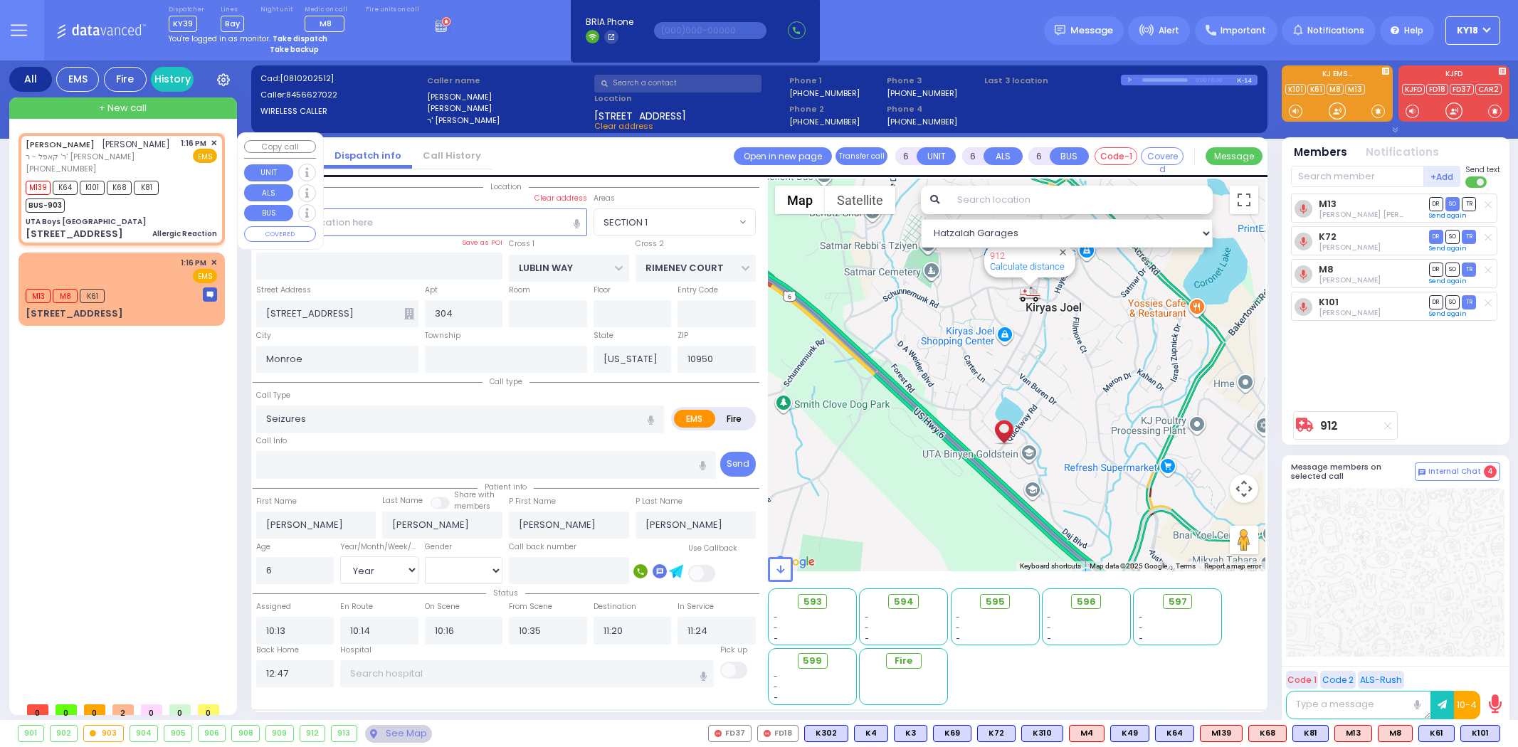
select select "SECTION 1"
select select "Year"
select select "[DEMOGRAPHIC_DATA]"
type input "2"
type input "1"
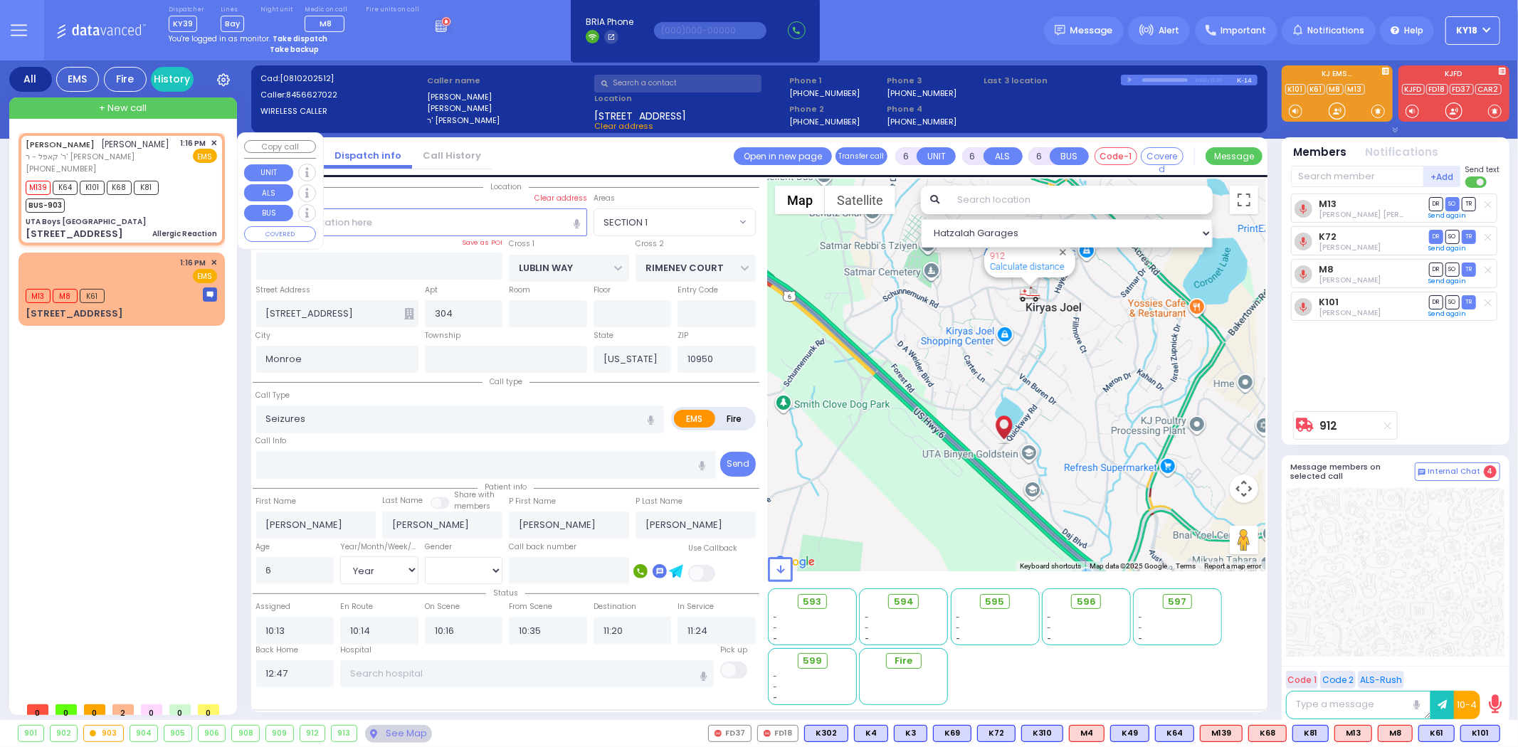
type input "1"
select select
type input "Allergic Reaction"
radio input "true"
type input "[PERSON_NAME]"
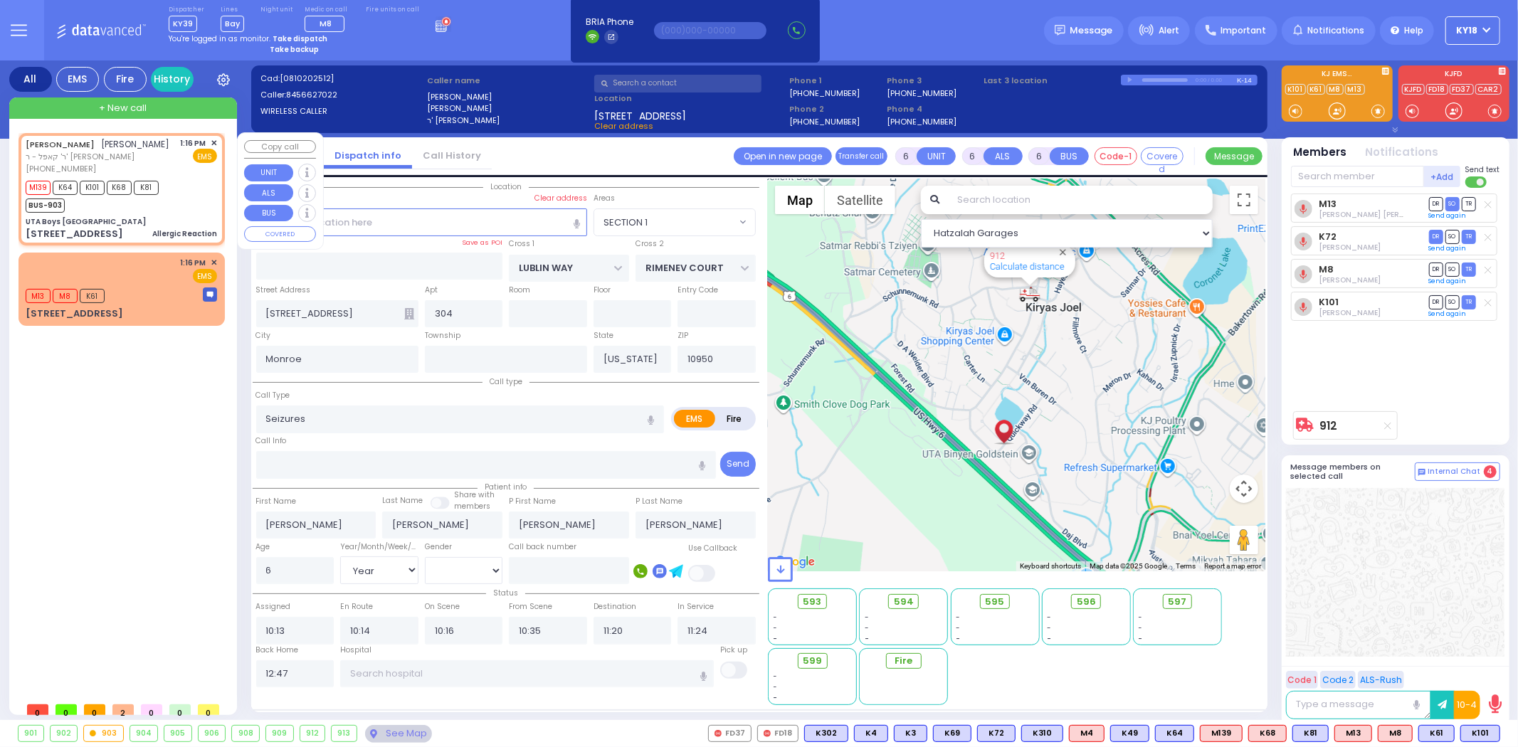
type input "[PERSON_NAME]"
select select
type input "13:16"
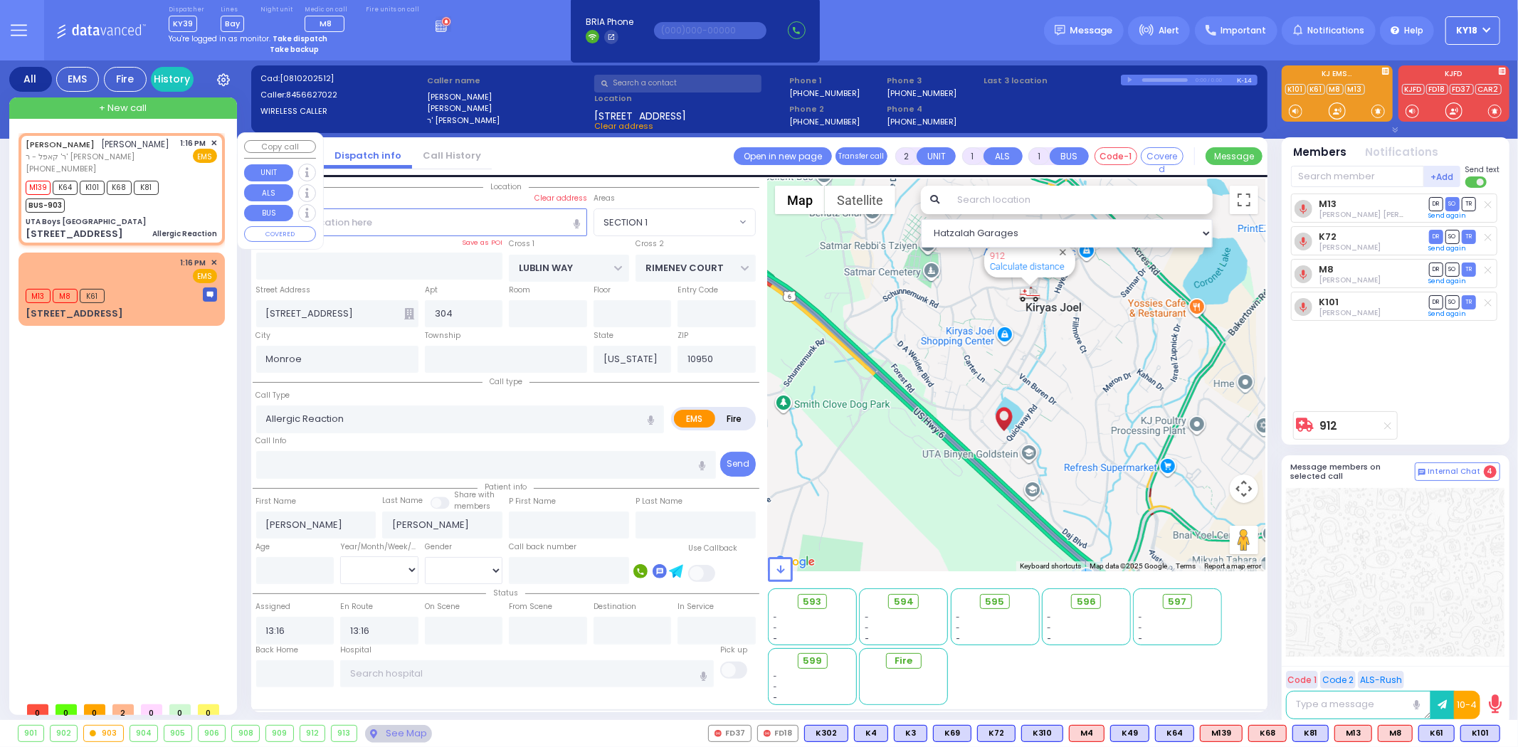
type input "UTA Boys [GEOGRAPHIC_DATA]"
type input "[GEOGRAPHIC_DATA]"
type input "[STREET_ADDRESS]"
type input "[PERSON_NAME]"
select select "SECTION 4"
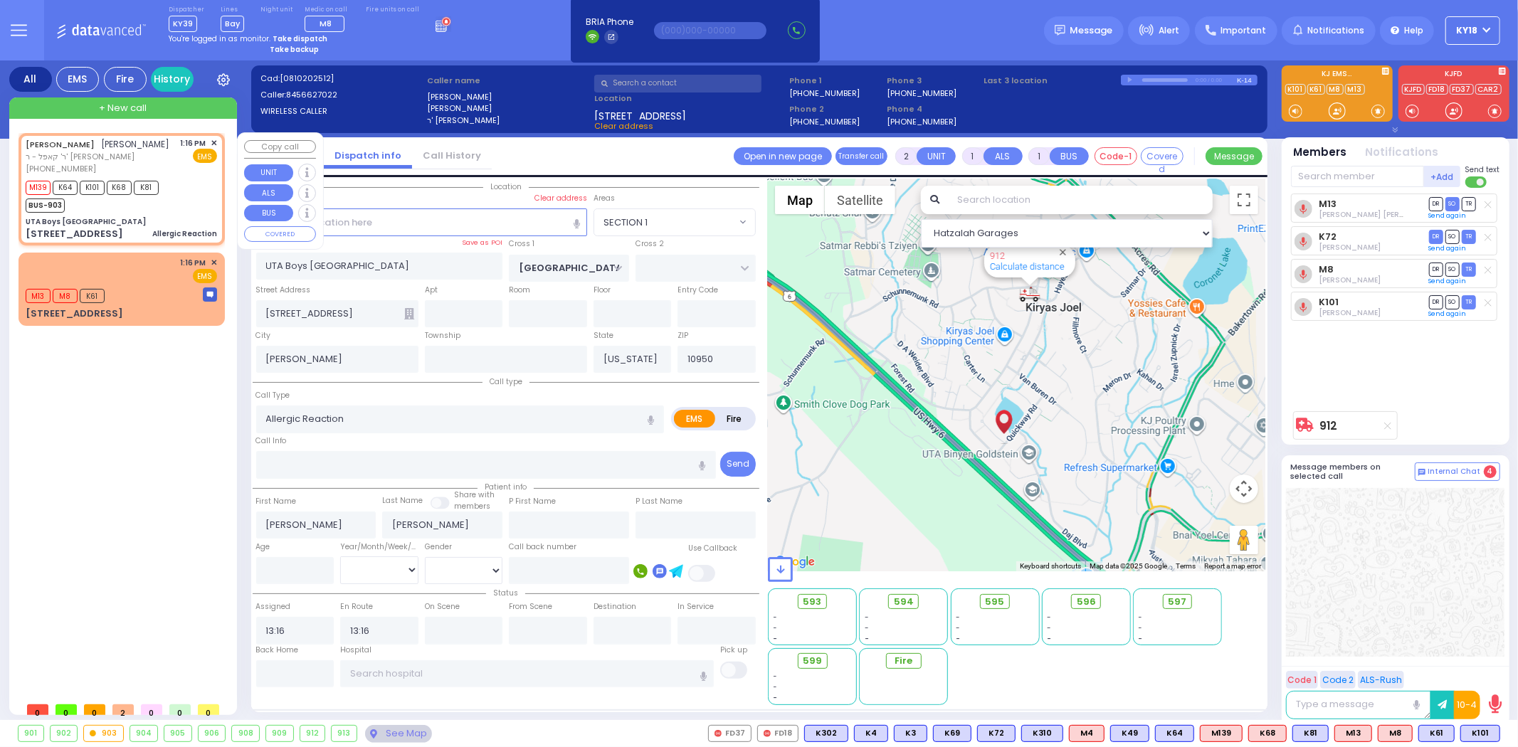
select select "Hatzalah Garages"
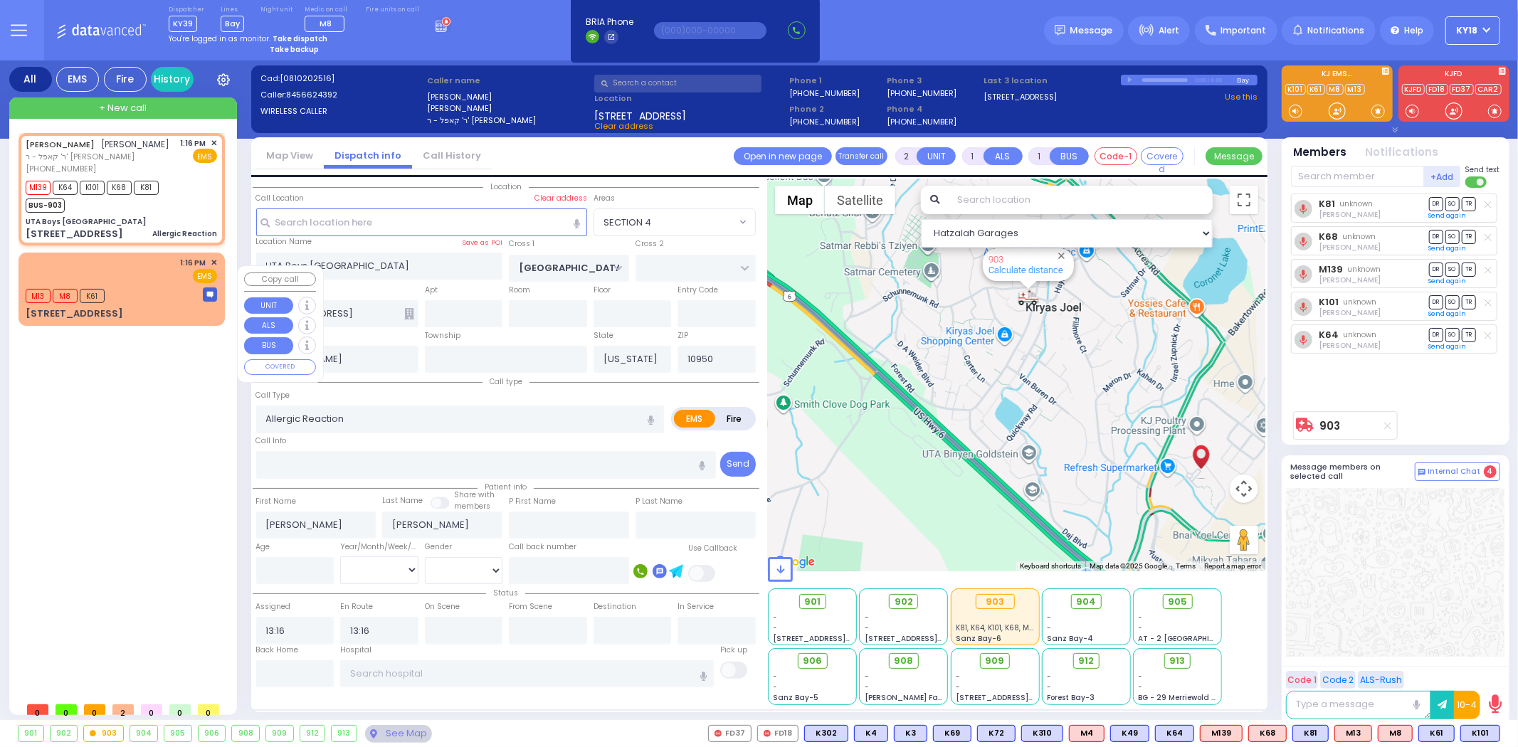
click at [139, 273] on div "1:16 PM ✕ EMS" at bounding box center [121, 270] width 191 height 26
select select
radio input "true"
select select
type input "13:19"
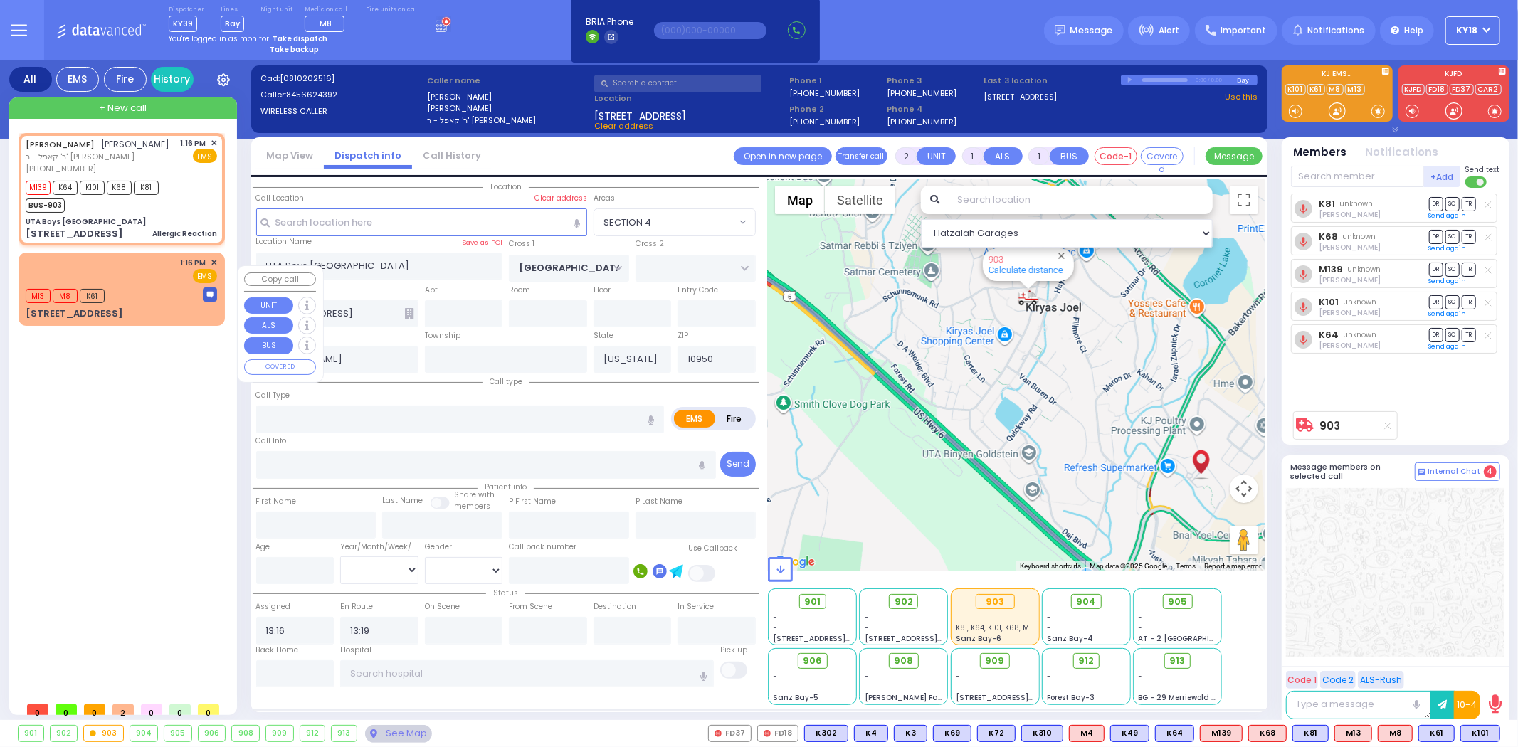
select select "Hatzalah Garages"
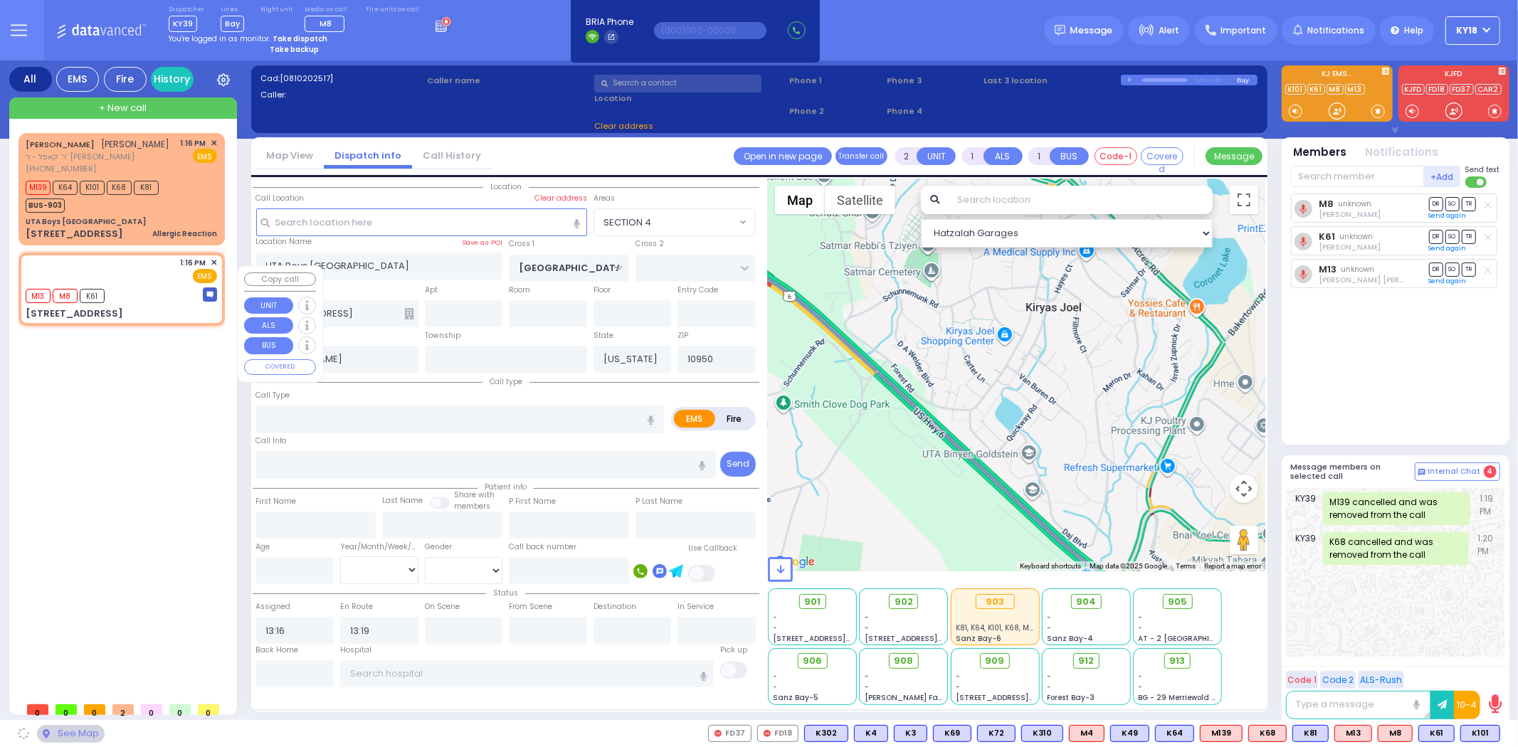
type input "ACRES RD"
type input "[GEOGRAPHIC_DATA]"
type input "[STREET_ADDRESS]"
select select "PALM TREE"
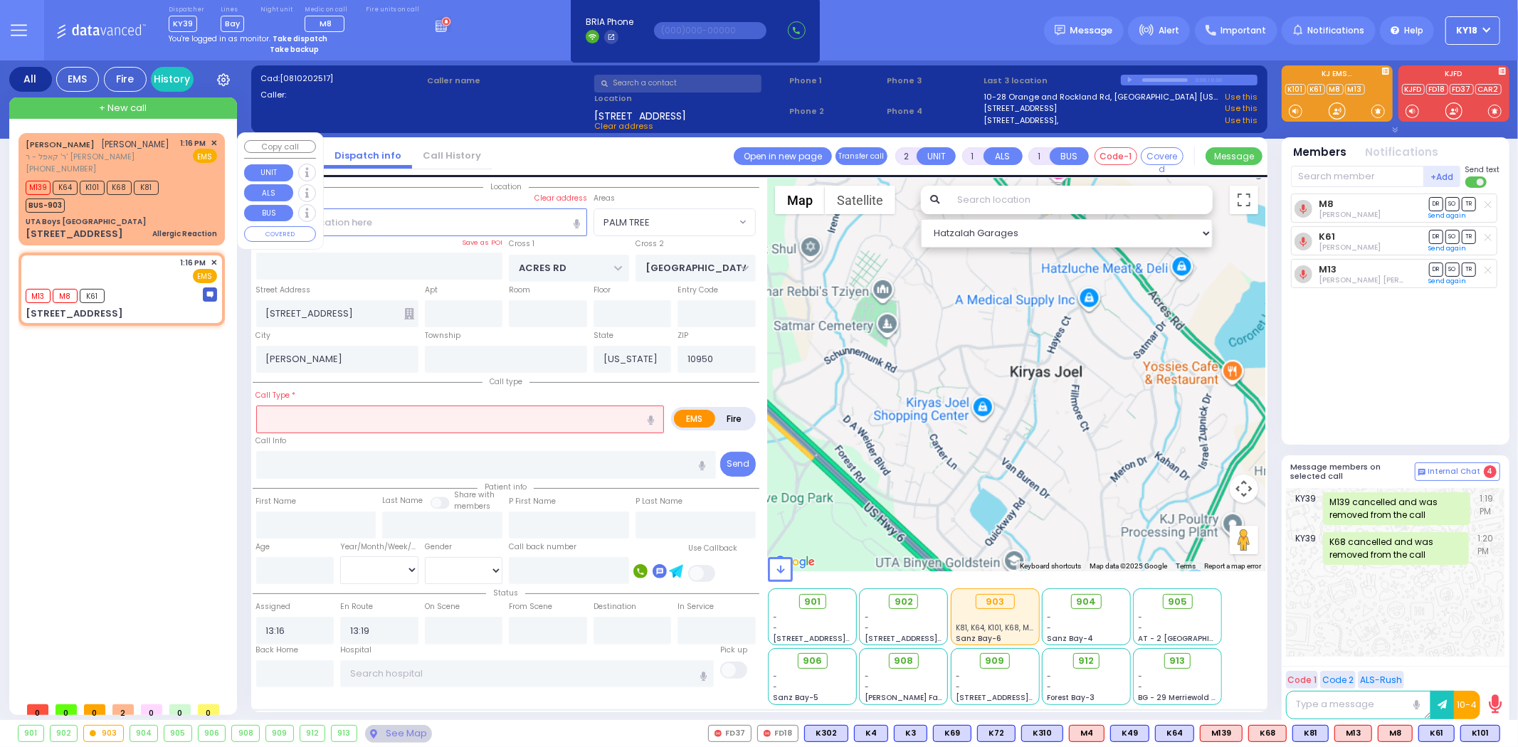
click at [144, 227] on div "UTA Boys [GEOGRAPHIC_DATA]" at bounding box center [121, 221] width 191 height 11
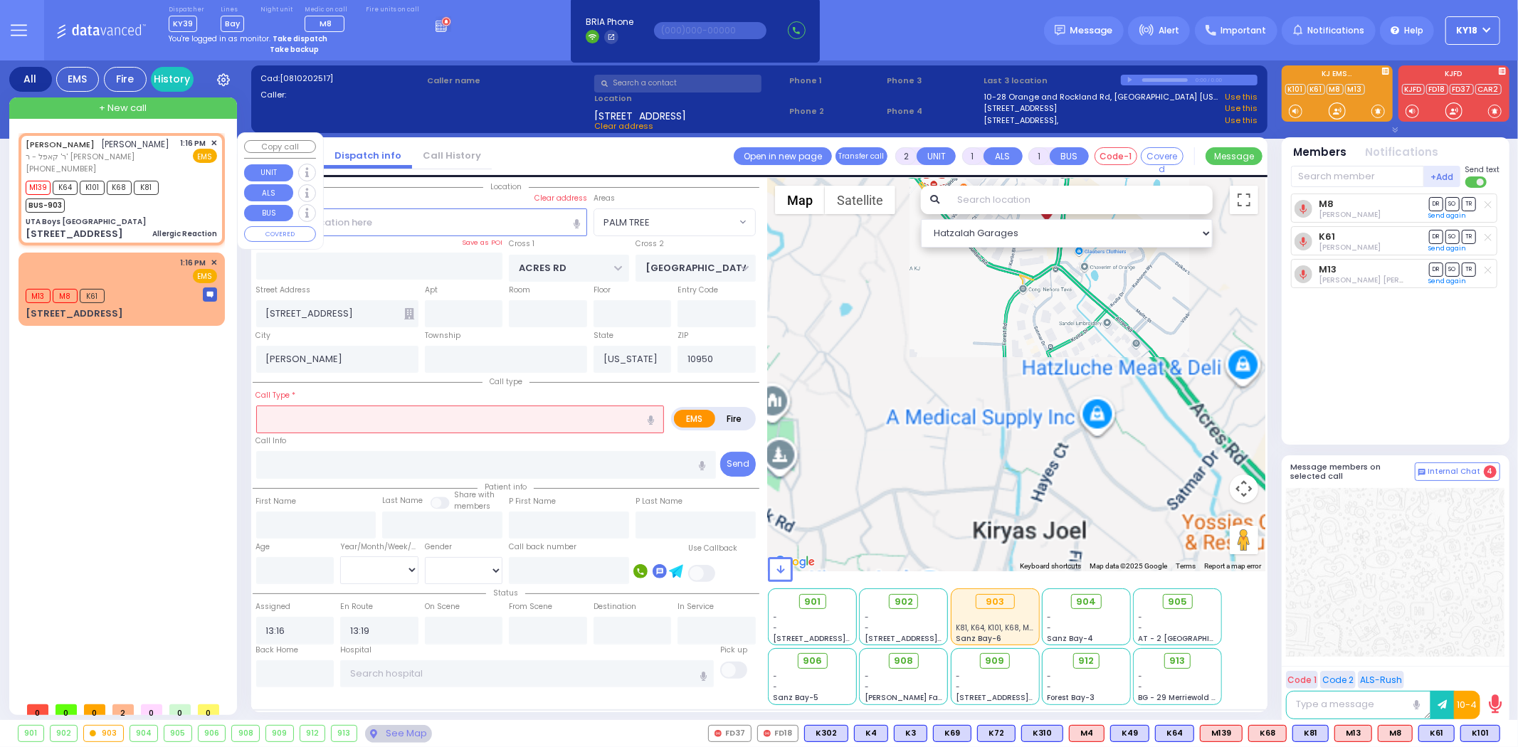
select select
type input "Allergic Reaction"
radio input "true"
type input "[PERSON_NAME]"
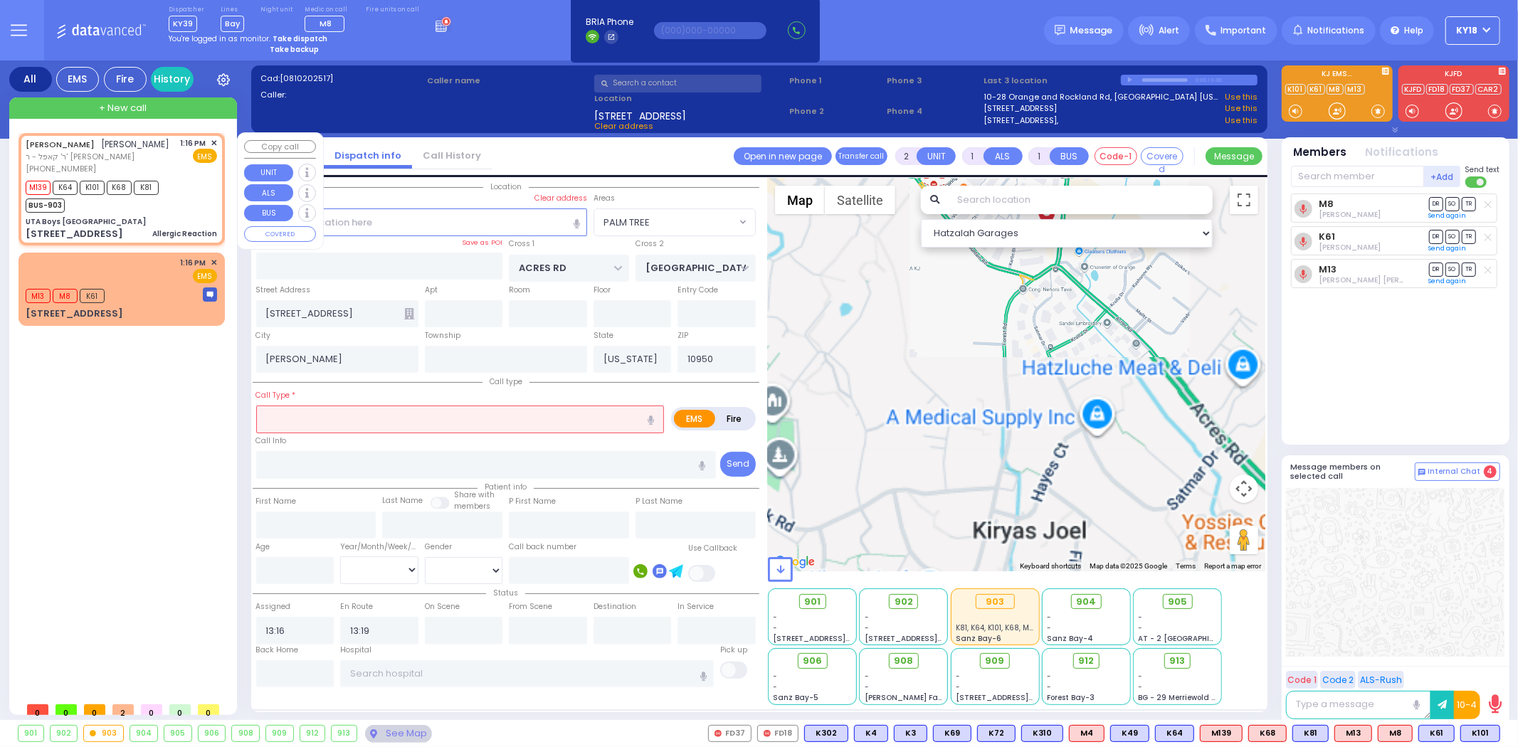
select select
type input "13:16"
type input "UTA Boys [GEOGRAPHIC_DATA]"
type input "[GEOGRAPHIC_DATA]"
type input "[STREET_ADDRESS]"
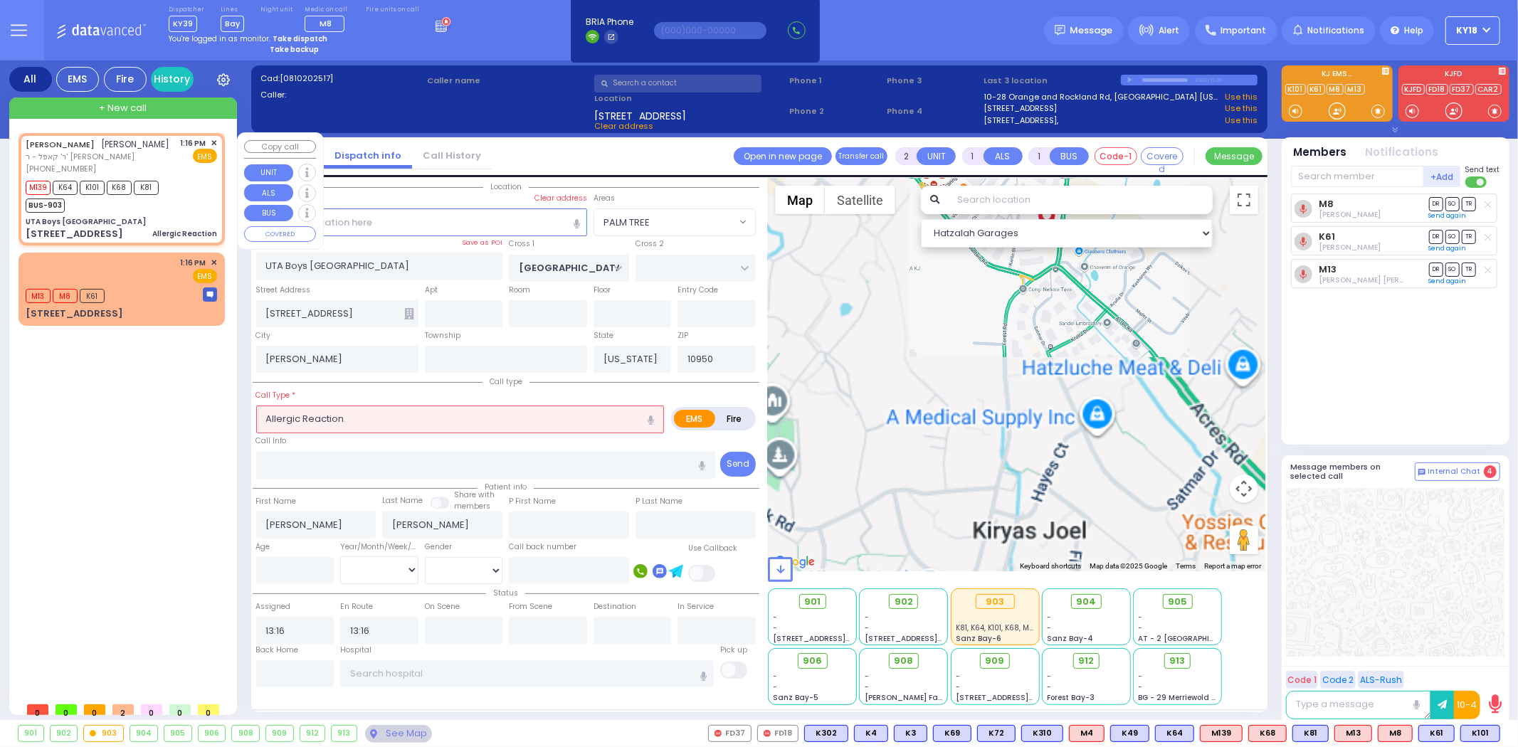
select select "SECTION 4"
select select "Hatzalah Garages"
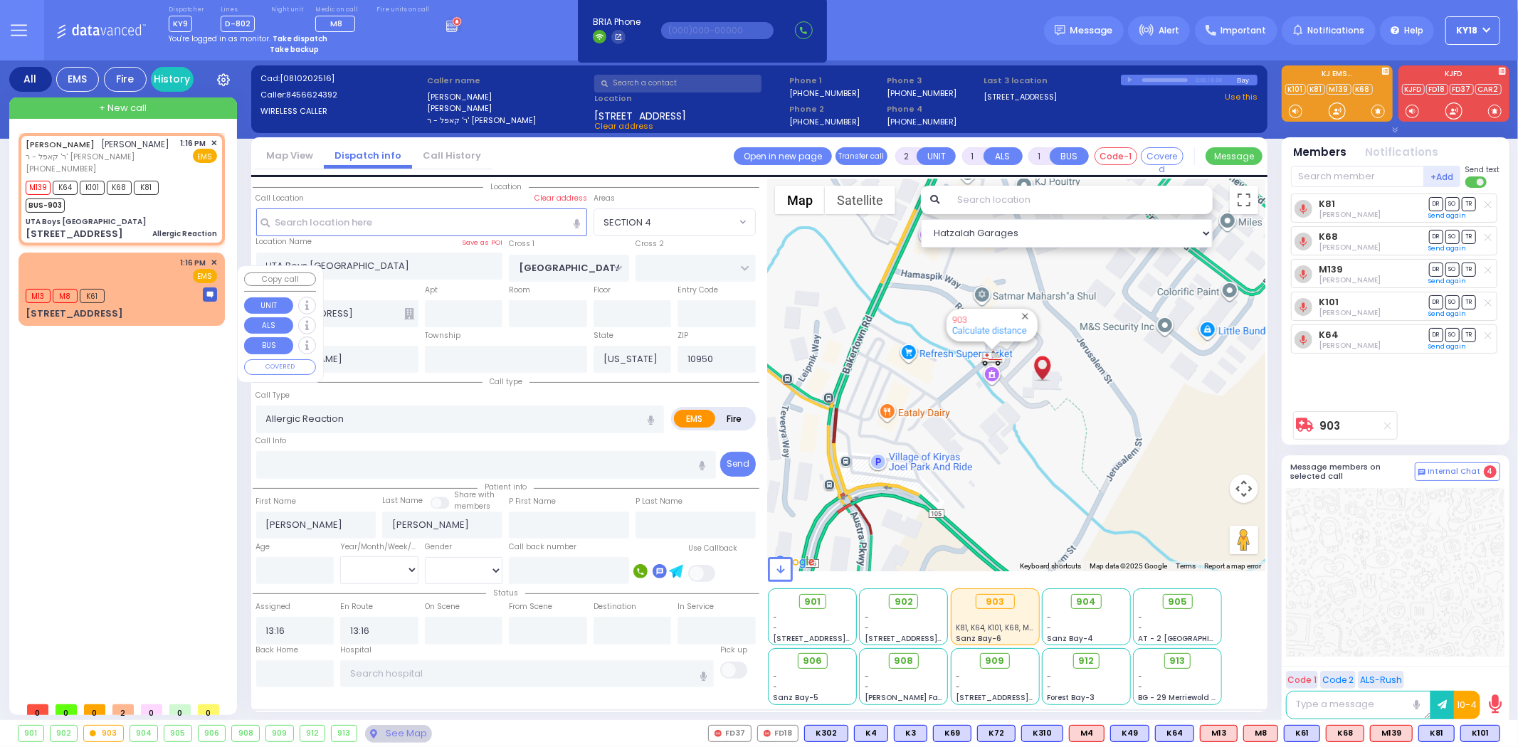
type input "6"
select select
radio input "true"
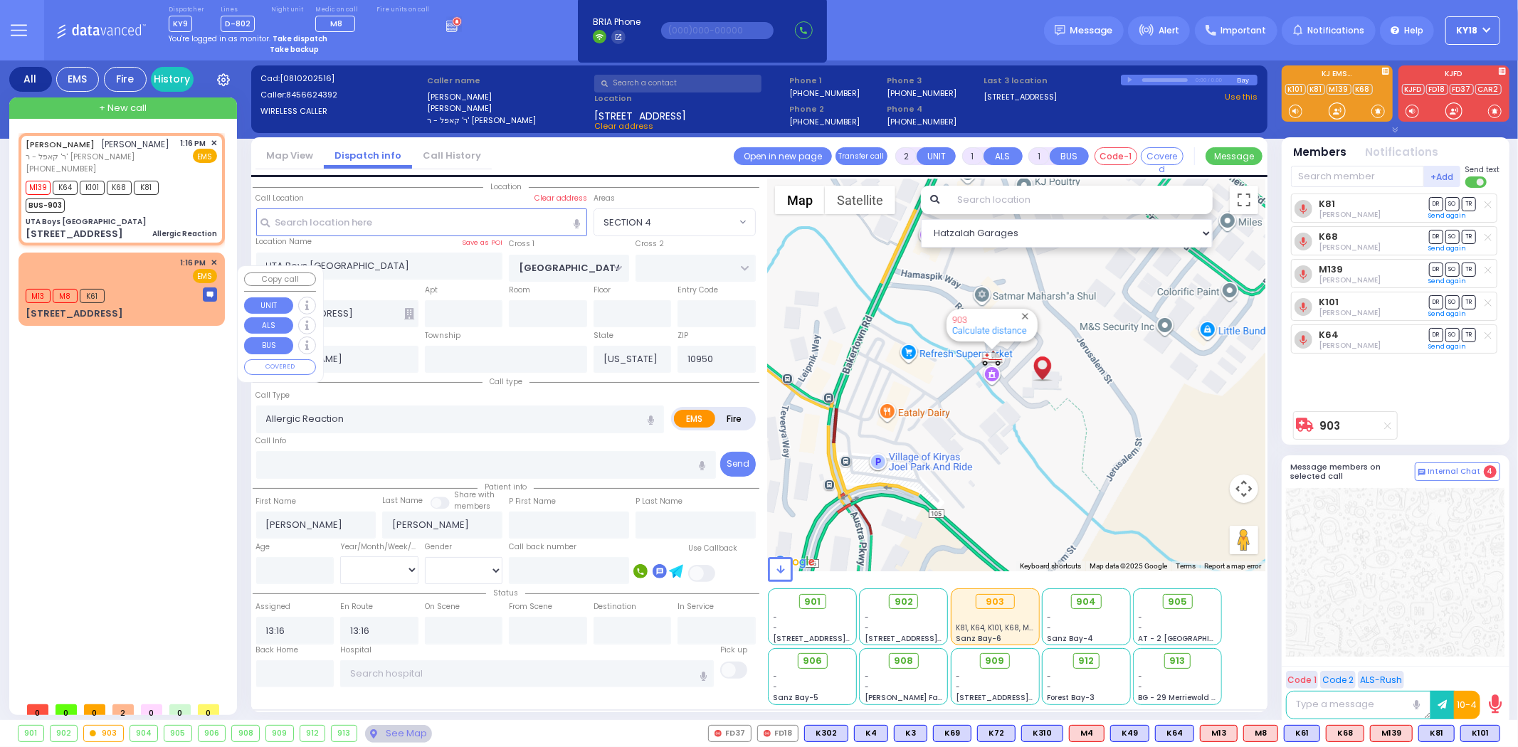
type input "Unknown"
select select "Year"
select select "Hatzalah Garages"
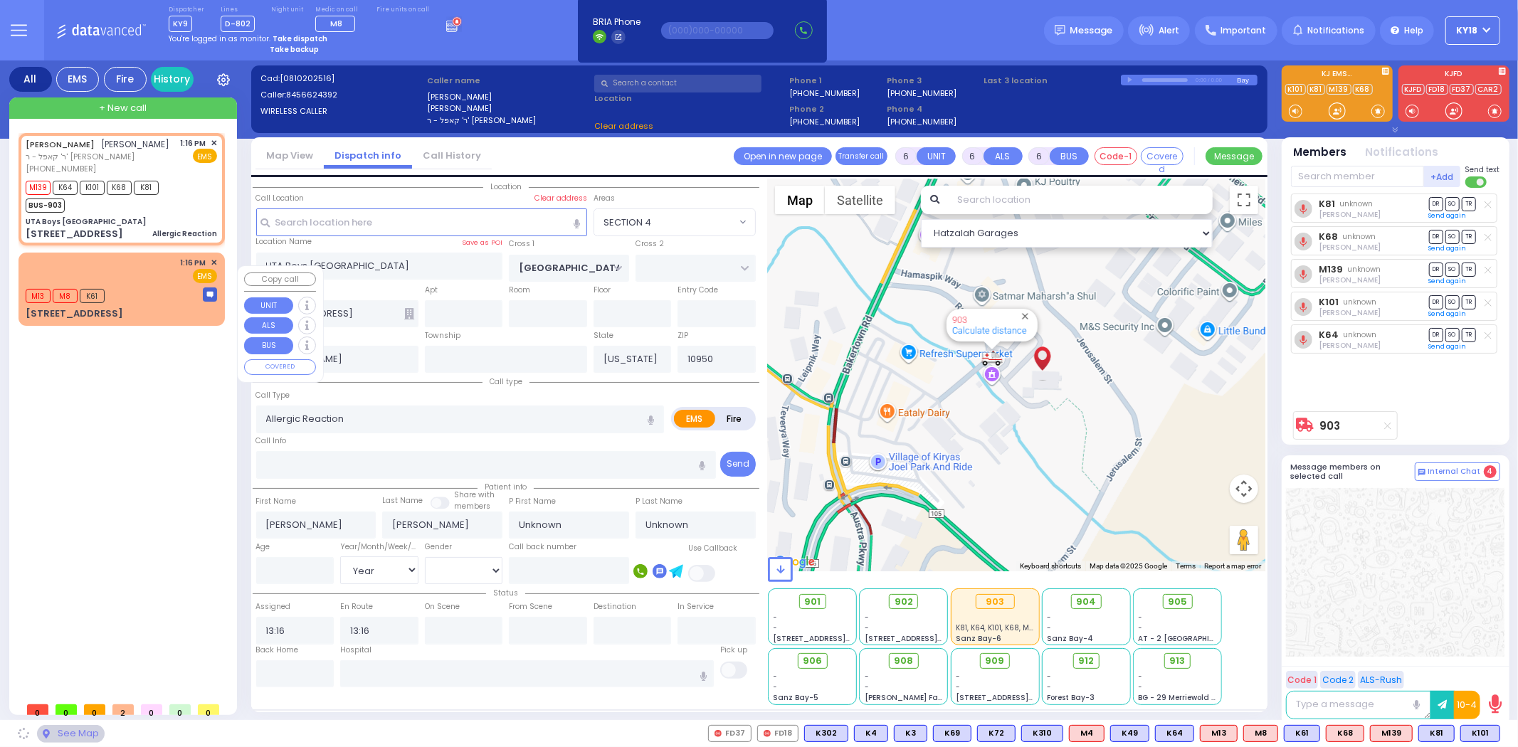
select select "SECTION 4"
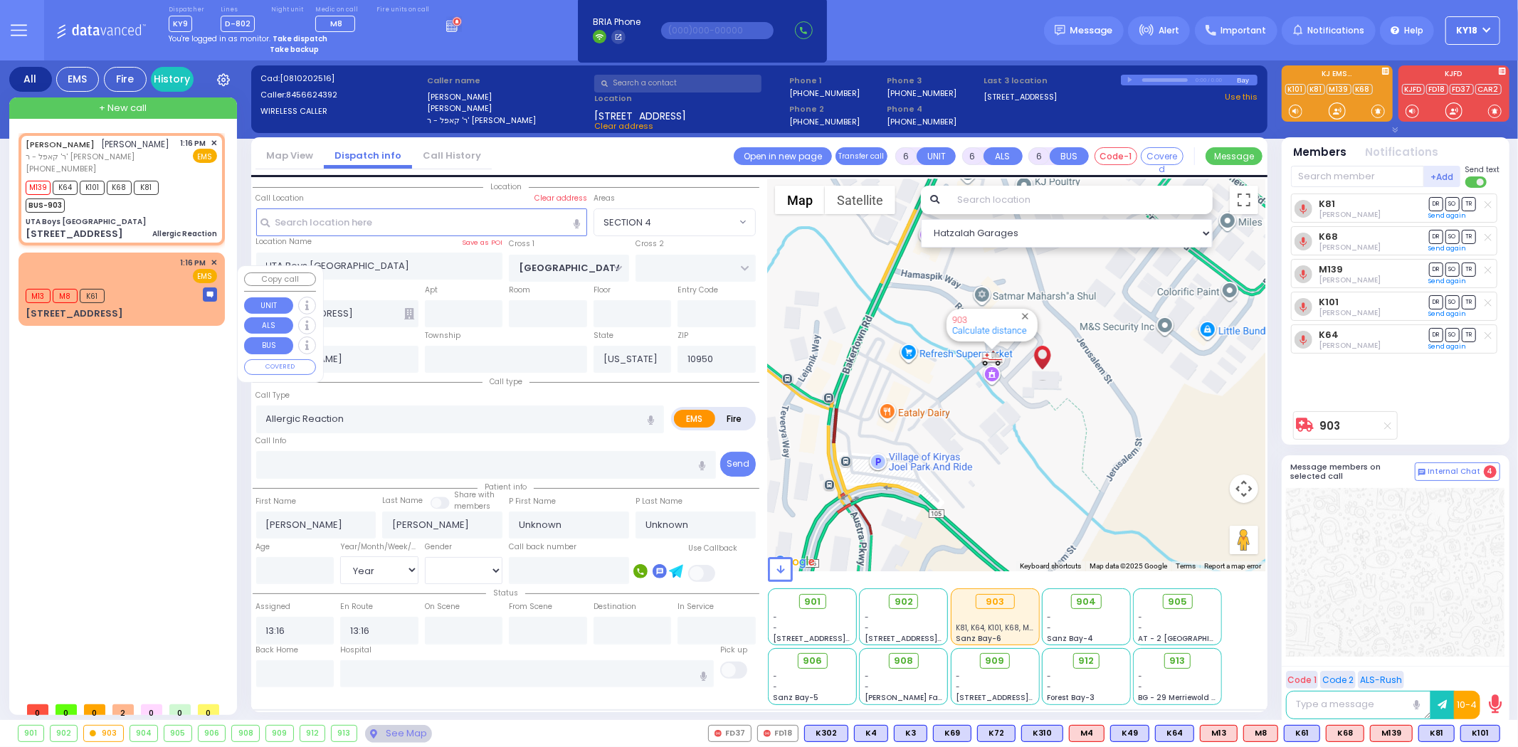
select select
radio input "true"
type input "[PERSON_NAME]"
type input "Ztsejnberg"
type input "13"
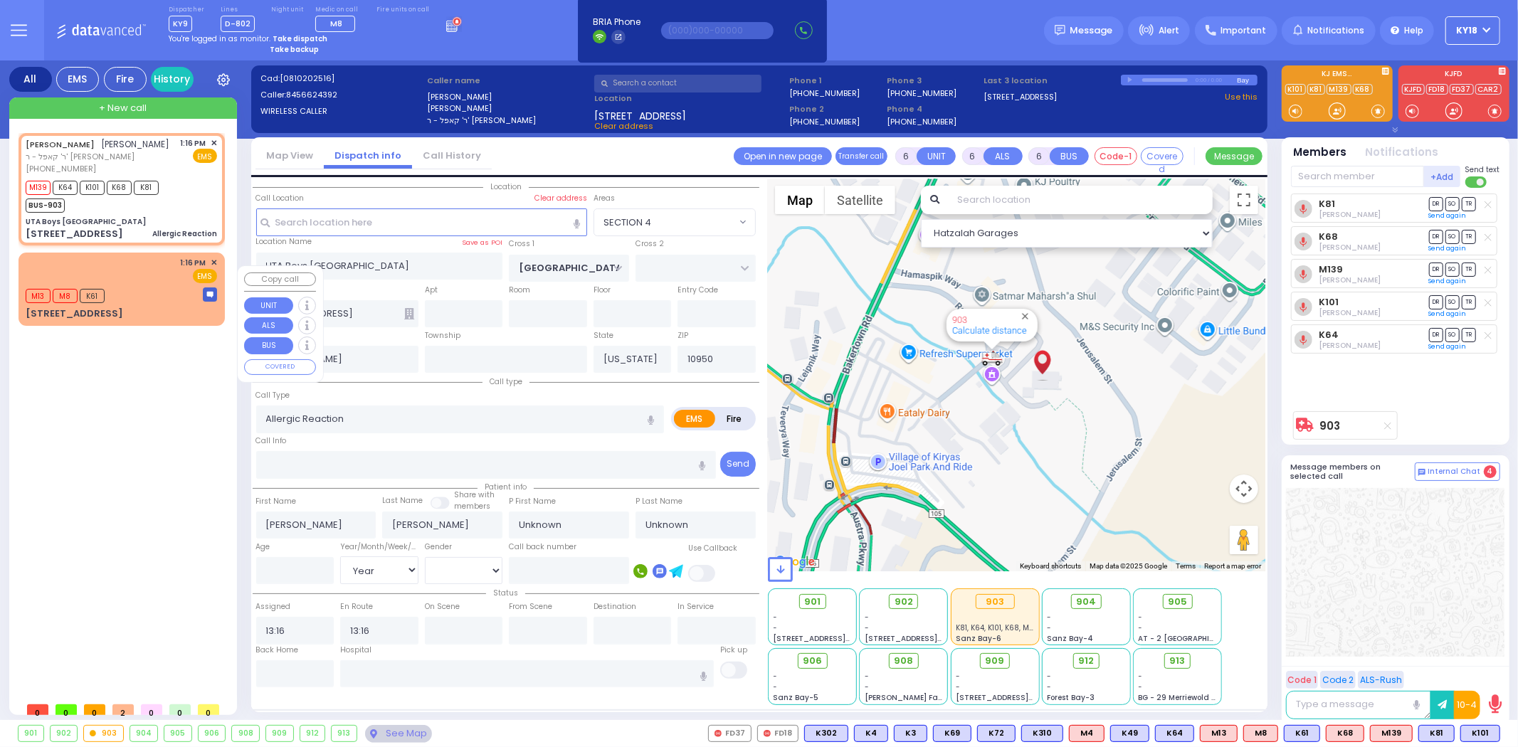
select select "Year"
select select "[DEMOGRAPHIC_DATA]"
select select "Hatzalah Garages"
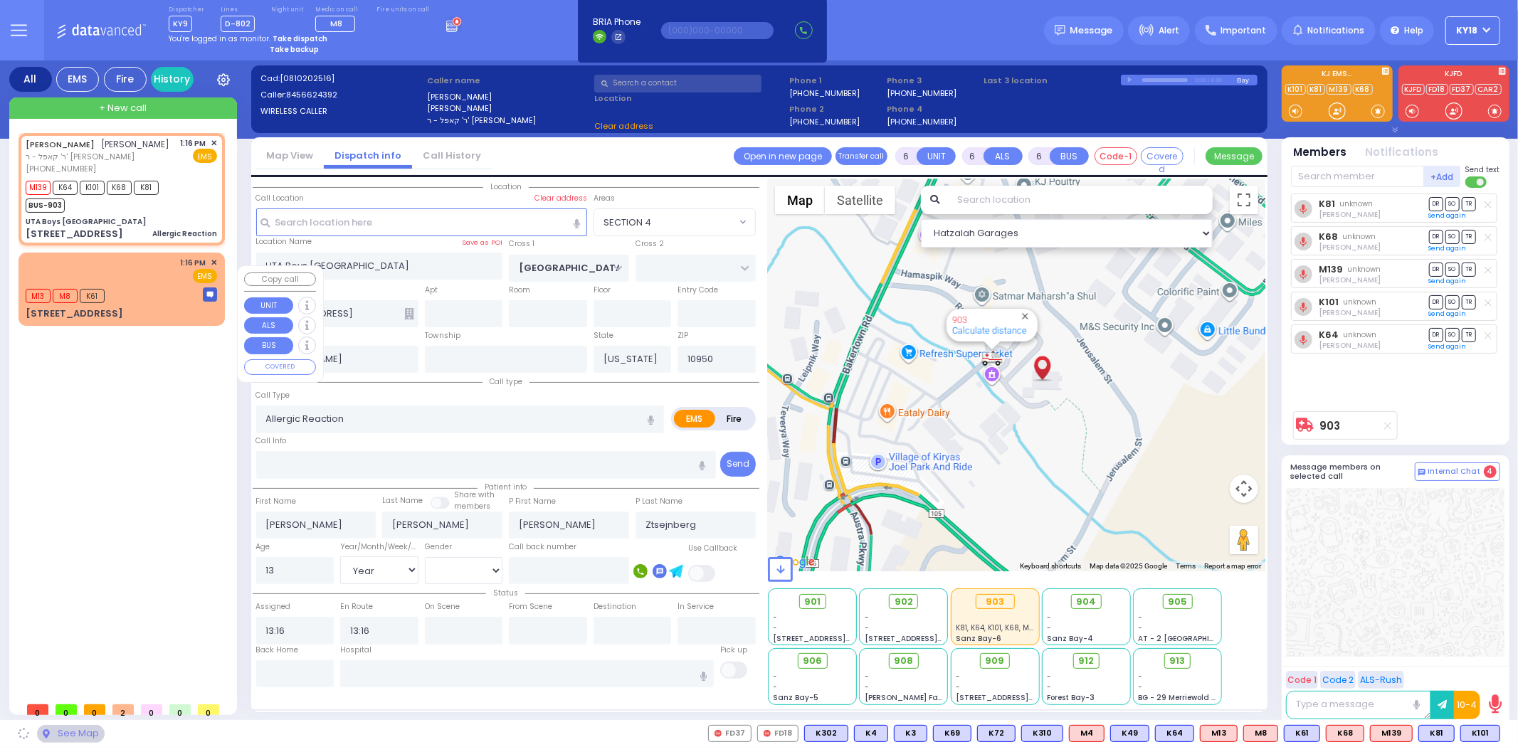
select select "SECTION 4"
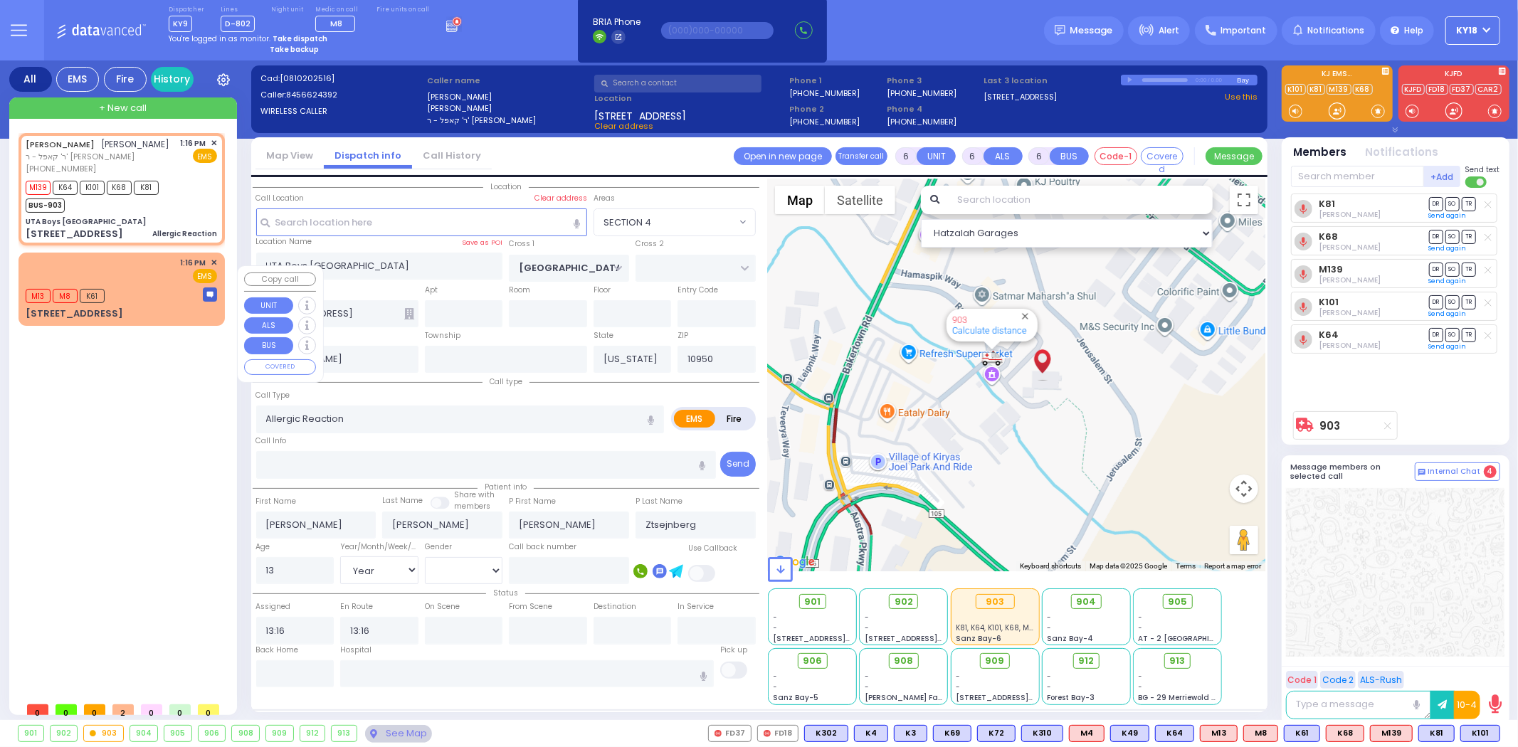
select select
radio input "true"
select select "Year"
select select "[DEMOGRAPHIC_DATA]"
type input "13:17"
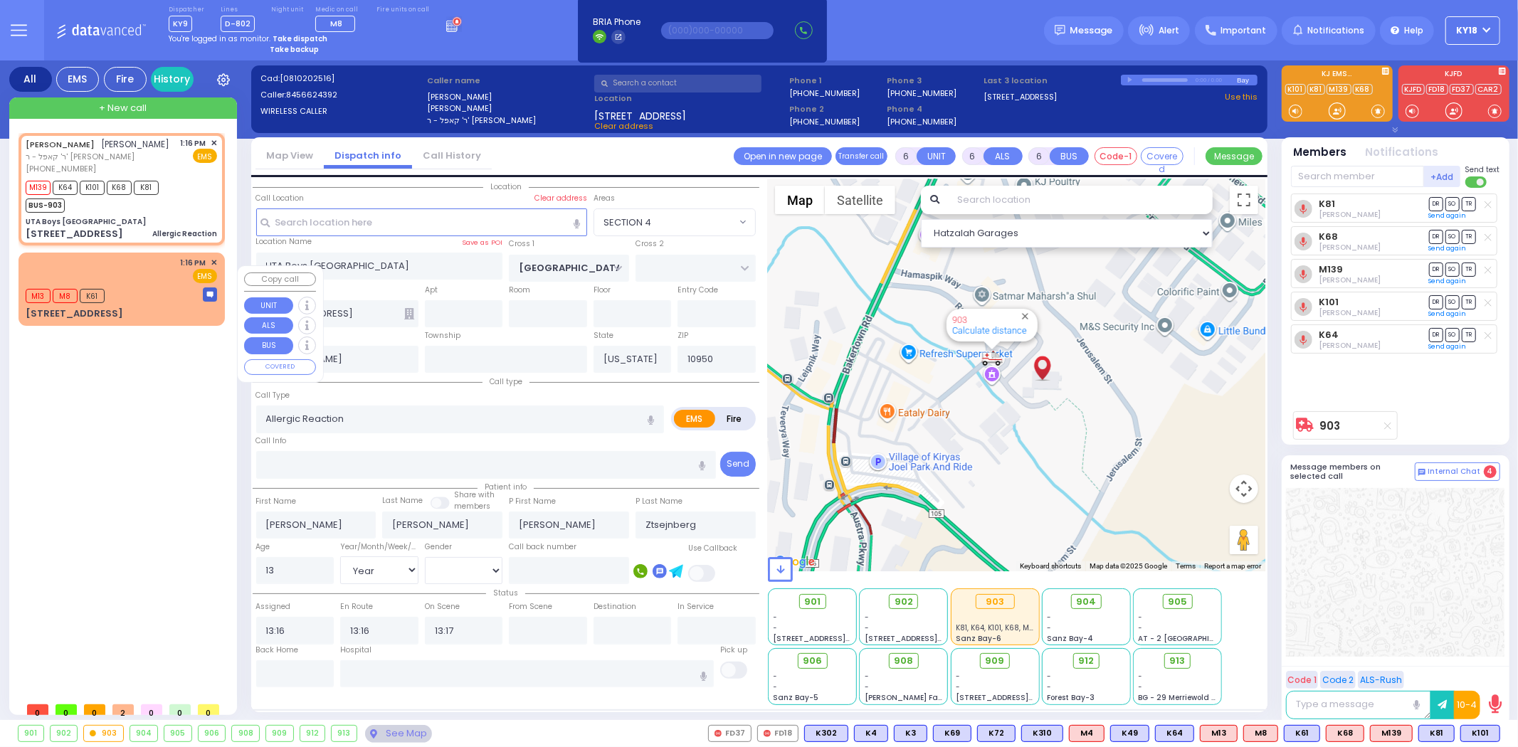
select select "Hatzalah Garages"
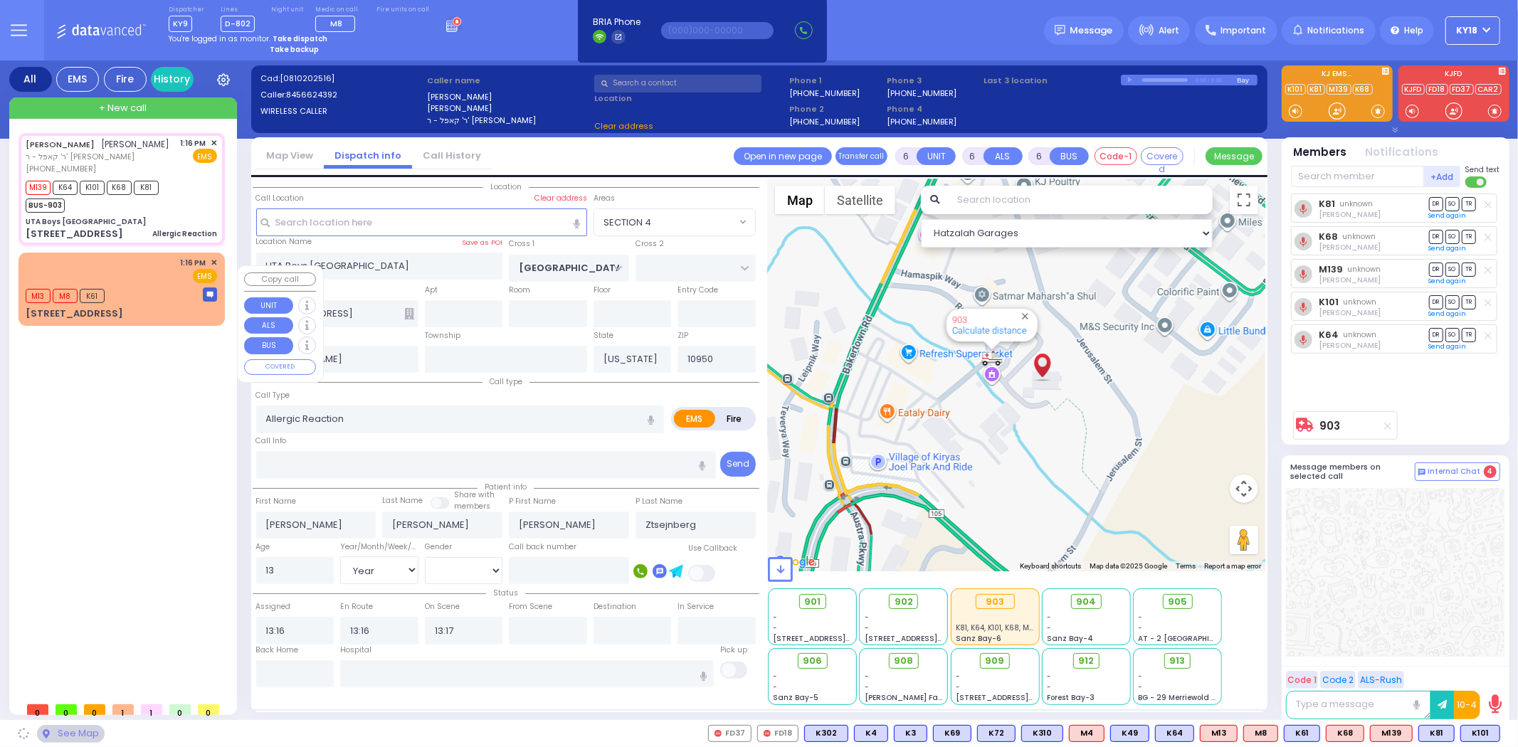
select select
radio input "true"
select select "Year"
select select "[DEMOGRAPHIC_DATA]"
select select "Hatzalah Garages"
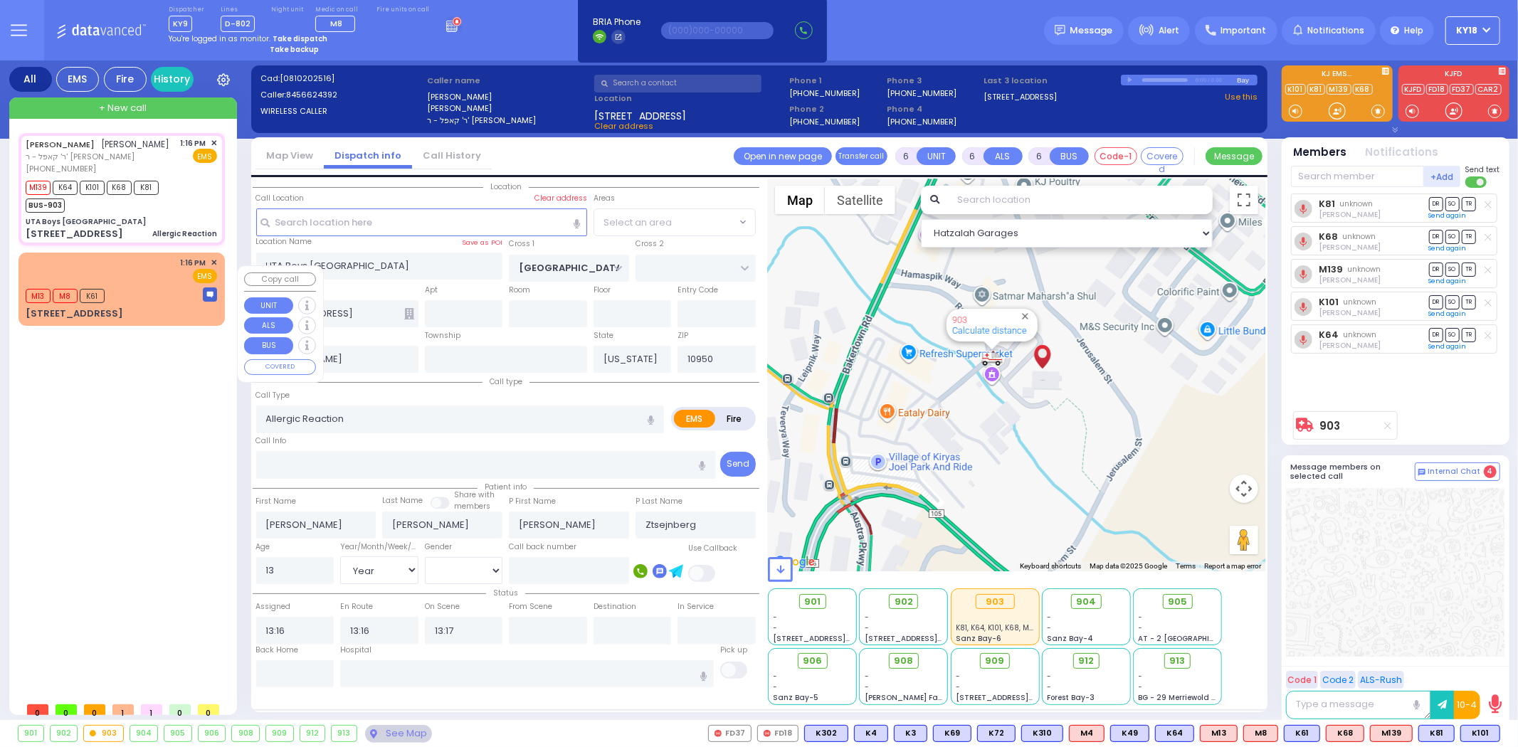
select select "SECTION 4"
select select
radio input "true"
select select "Year"
select select "[DEMOGRAPHIC_DATA]"
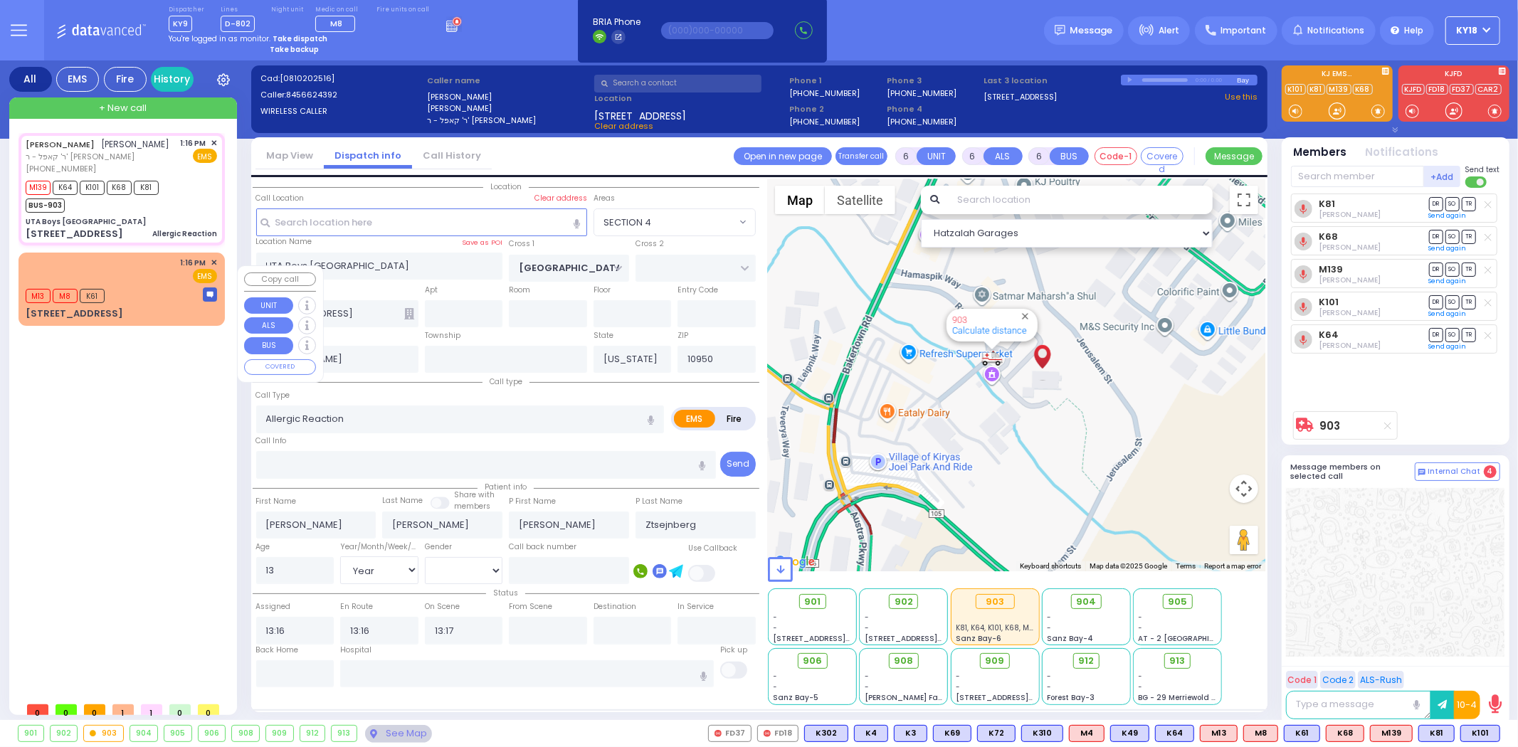
select select "Hatzalah Garages"
select select "SECTION 4"
select select
radio input "true"
select select "Year"
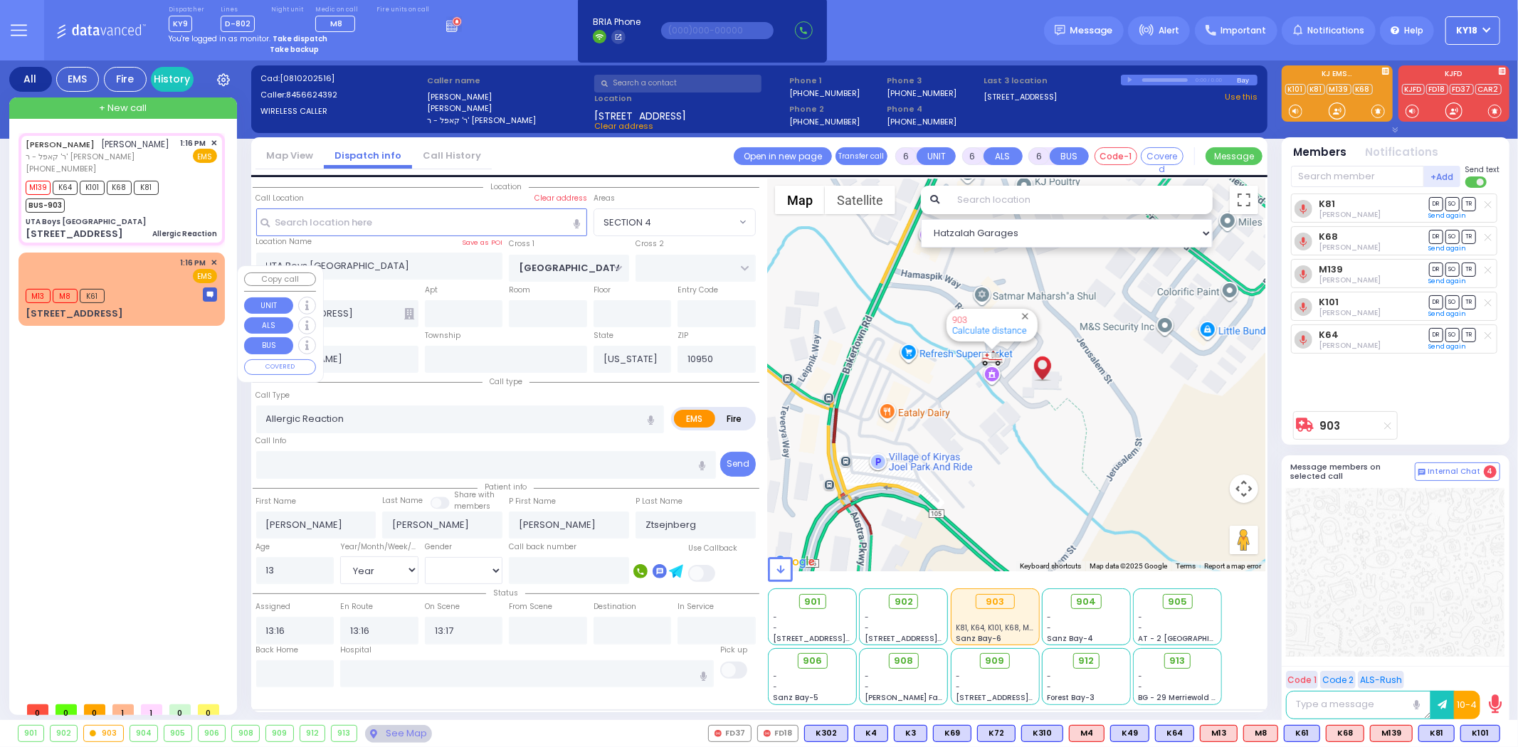
select select "[DEMOGRAPHIC_DATA]"
select select "Hatzalah Garages"
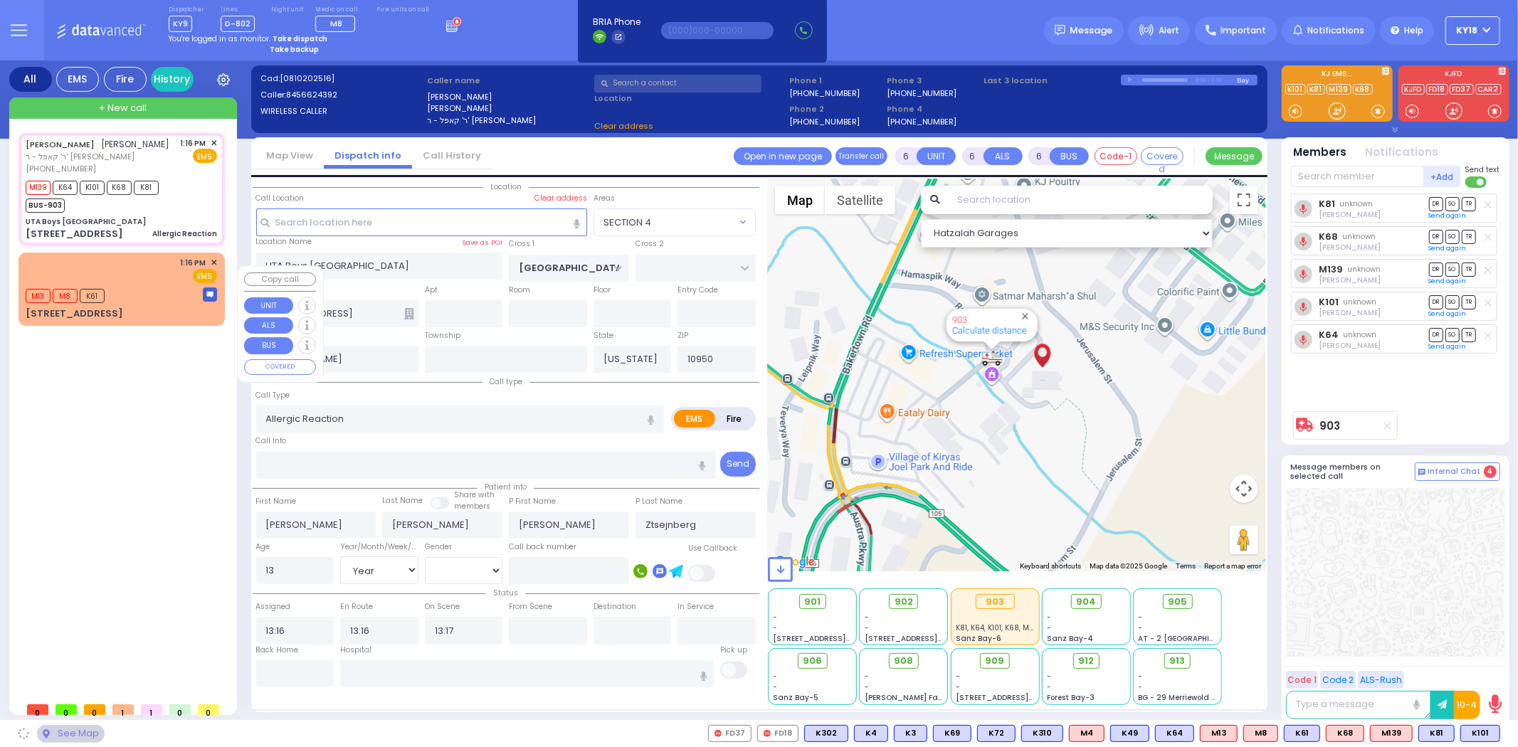
select select "SECTION 4"
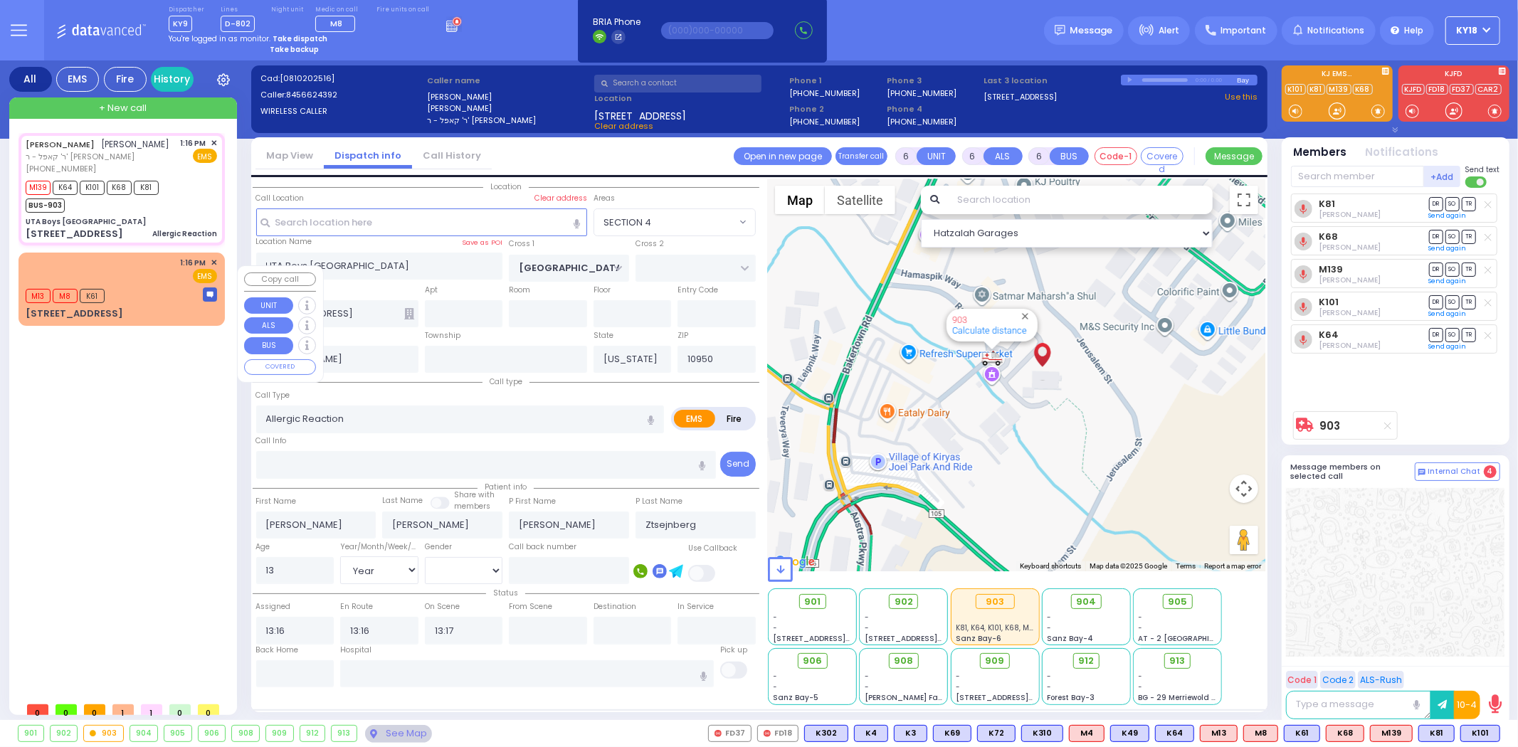
select select
radio input "true"
select select "Year"
select select "[DEMOGRAPHIC_DATA]"
select select "Hatzalah Garages"
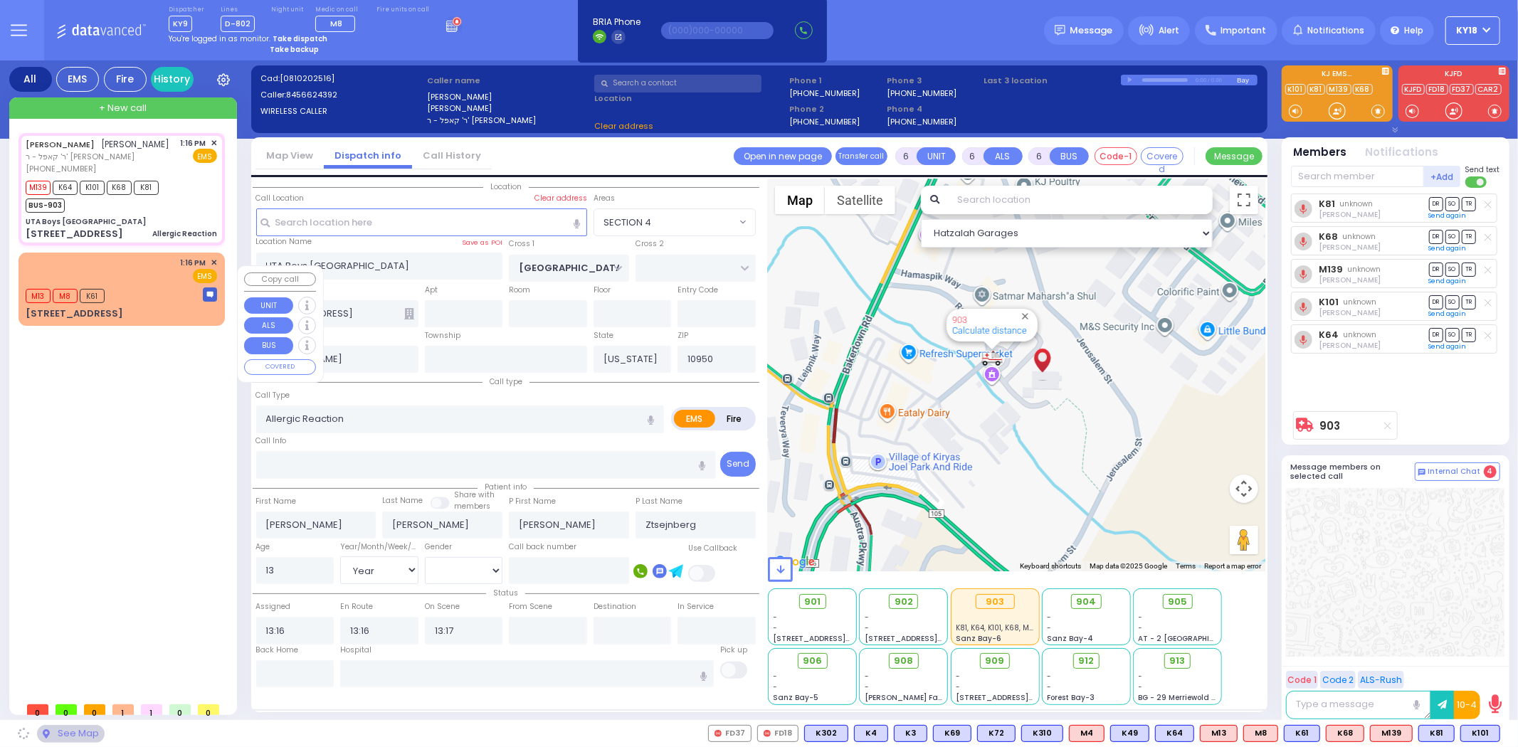
select select "SECTION 4"
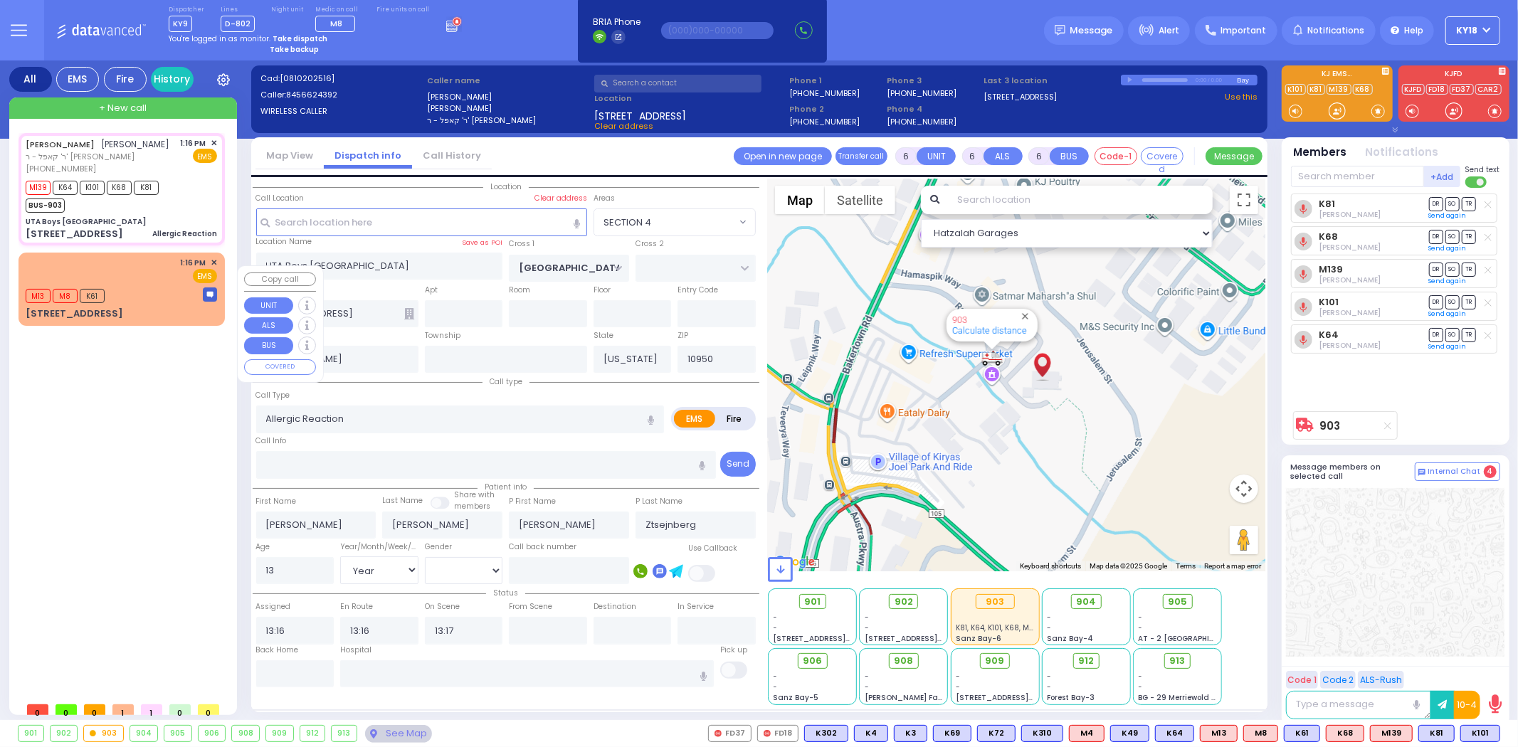
select select
radio input "true"
select select "Year"
select select "[DEMOGRAPHIC_DATA]"
select select "Hatzalah Garages"
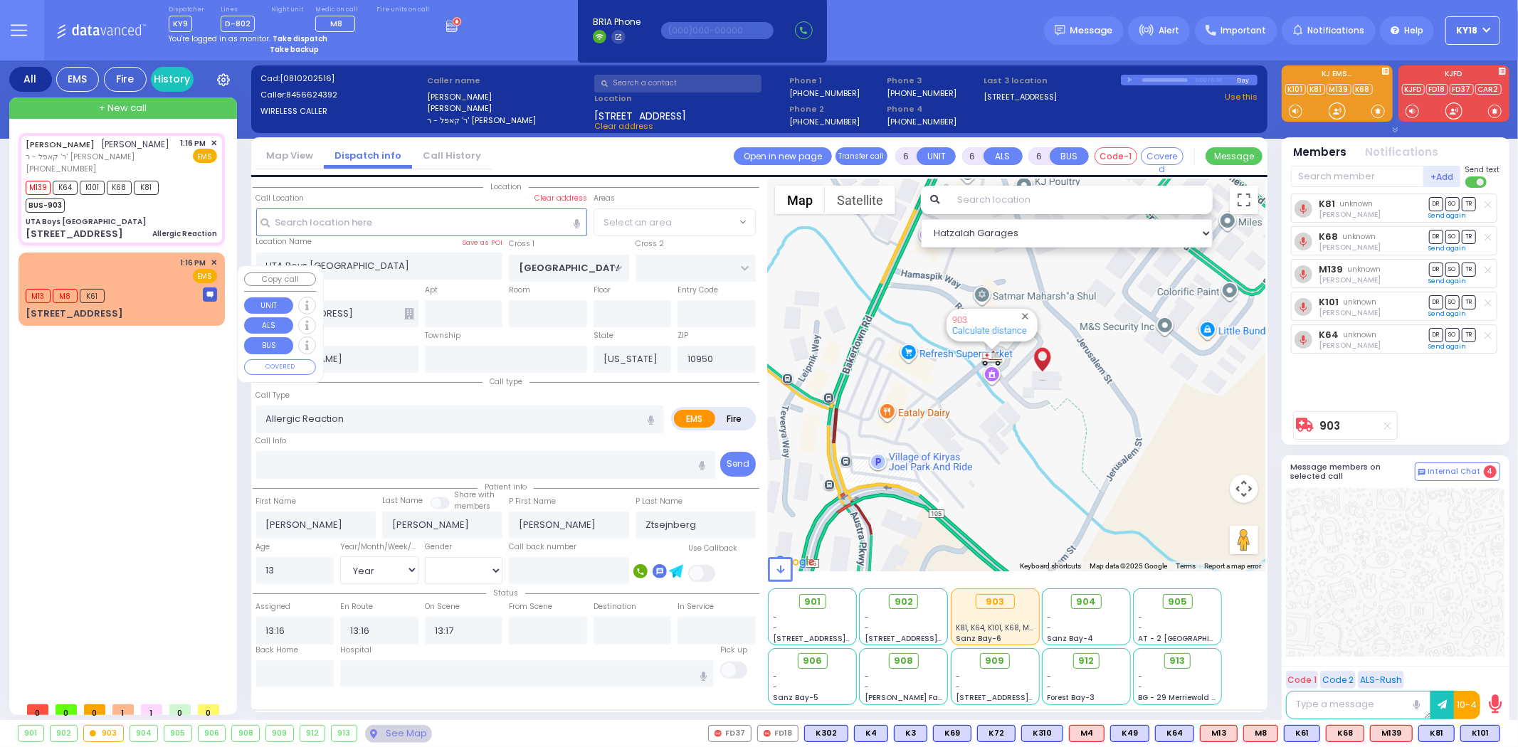
select select "SECTION 4"
select select
radio input "true"
select select "Year"
select select "[DEMOGRAPHIC_DATA]"
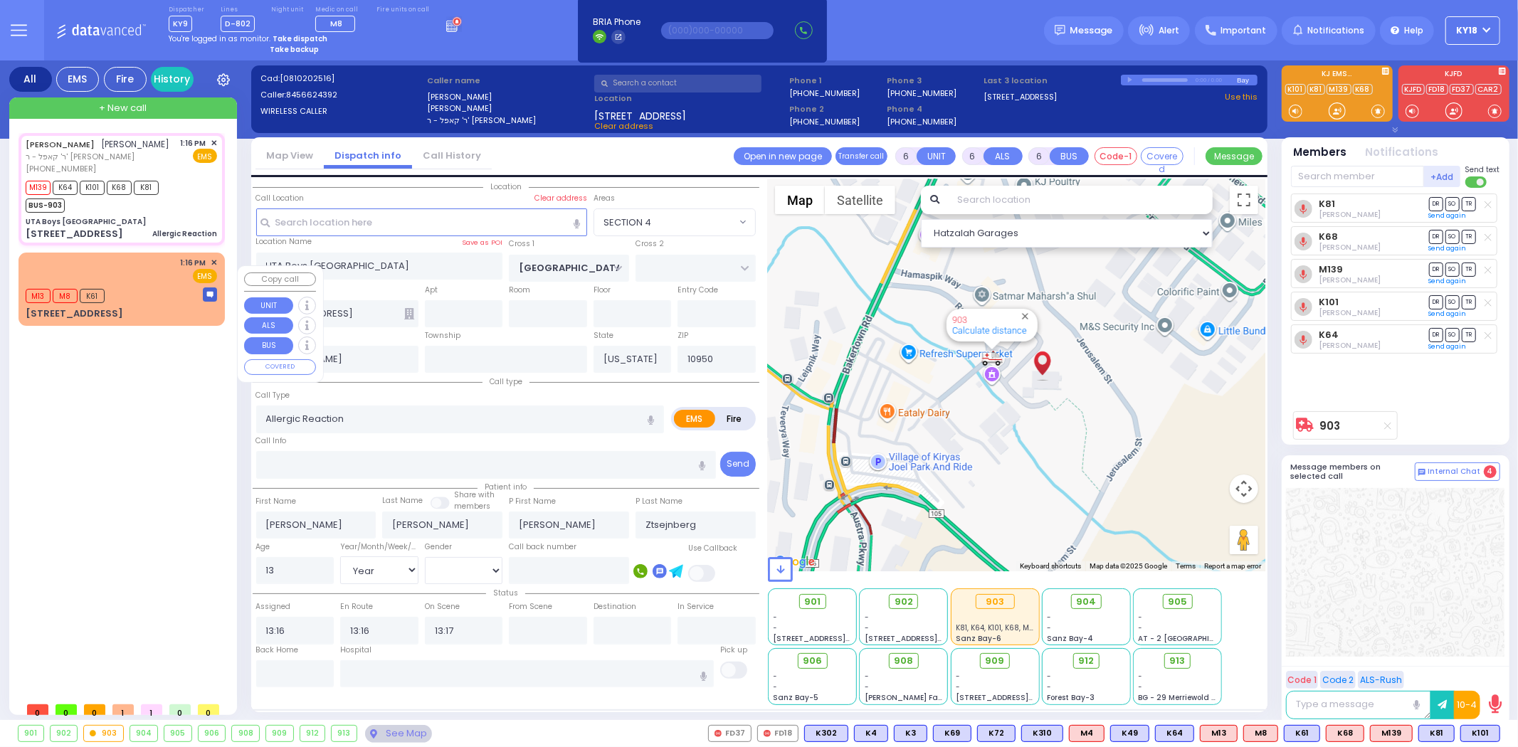
select select "Hatzalah Garages"
select select "SECTION 4"
select select
radio input "true"
select select "Year"
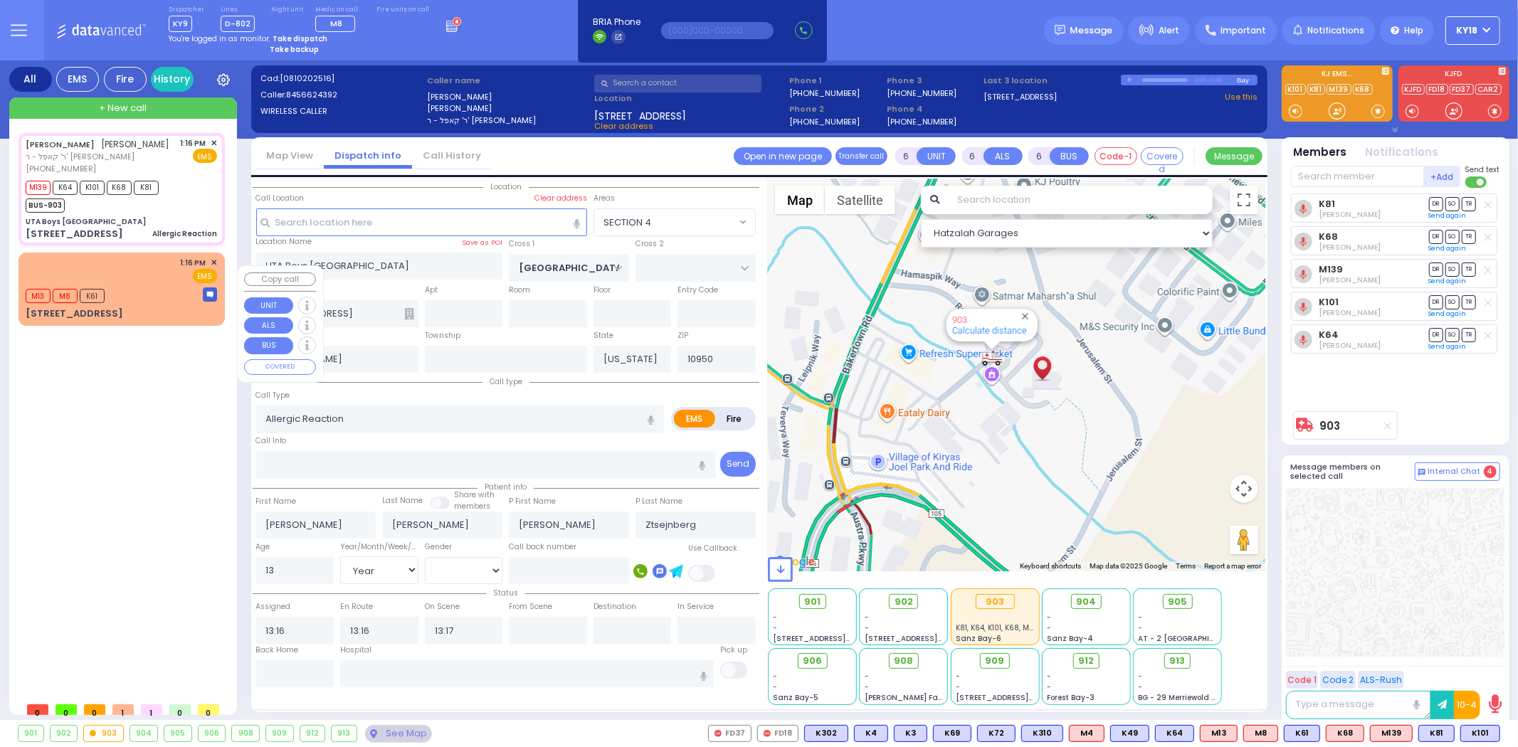
select select "[DEMOGRAPHIC_DATA]"
select select "Hatzalah Garages"
select select "SECTION 4"
select select
radio input "true"
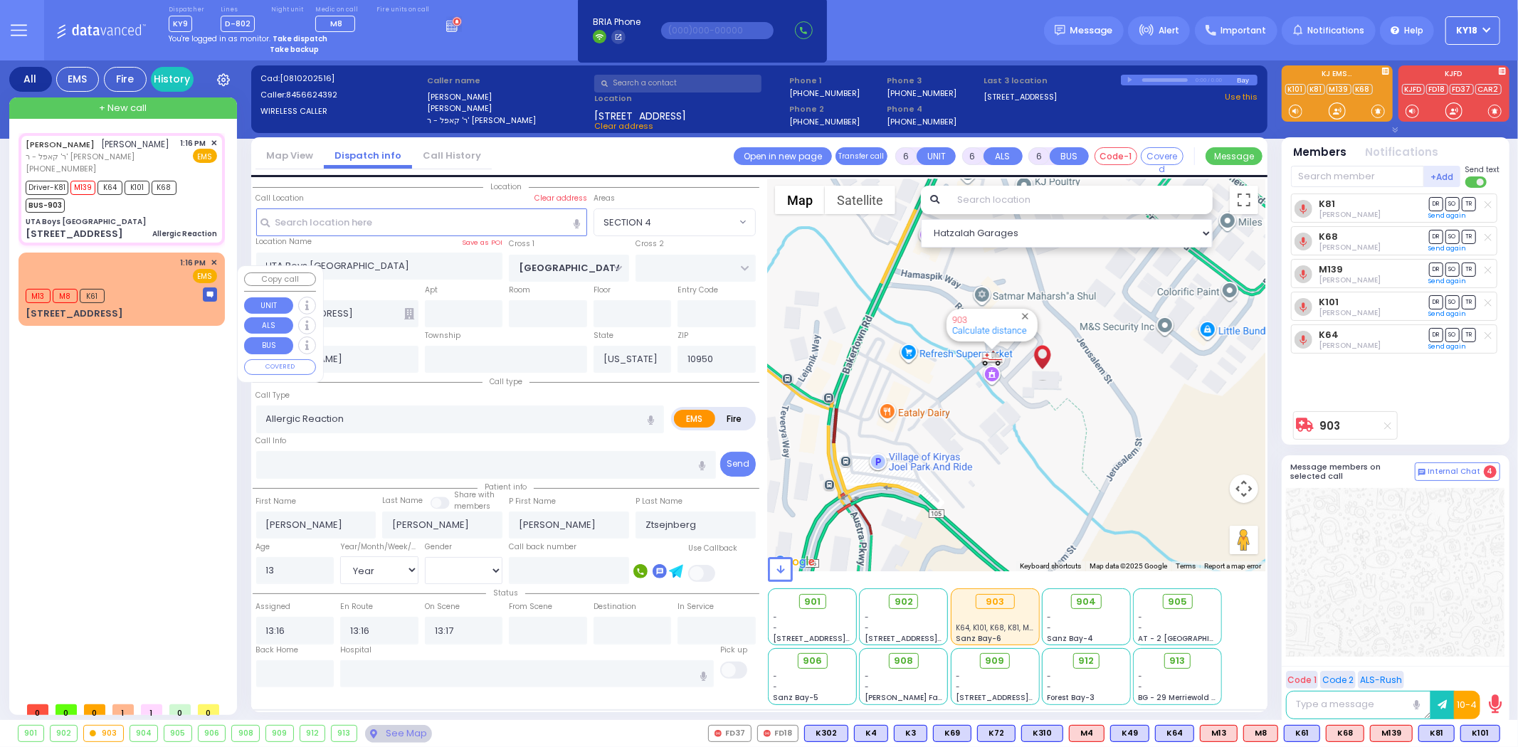
select select "Year"
select select "[DEMOGRAPHIC_DATA]"
select select "Hatzalah Garages"
select select "SECTION 4"
select select
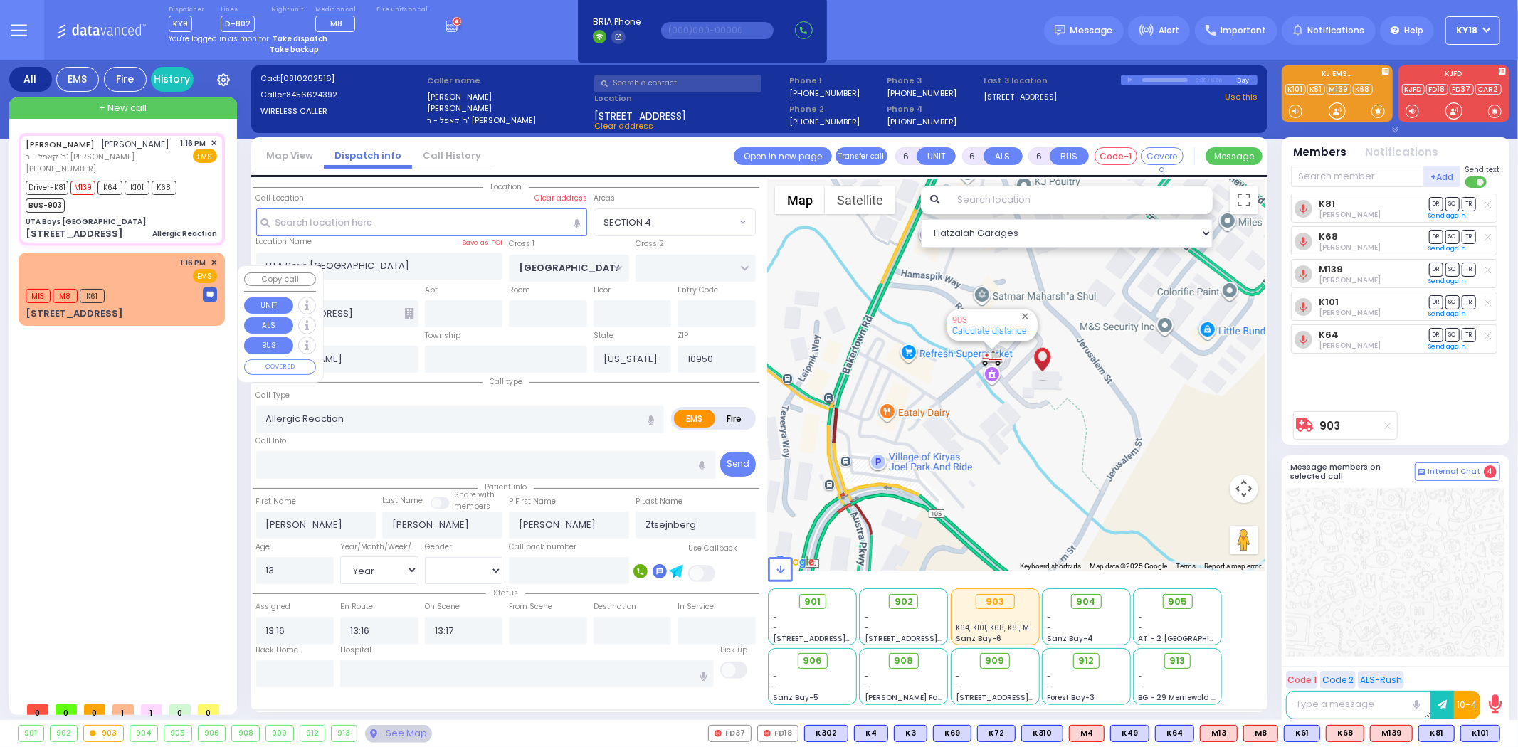
radio input "true"
select select "Year"
select select "[DEMOGRAPHIC_DATA]"
type input "13:38"
type input "ECHC [STREET_ADDRESS][PERSON_NAME]"
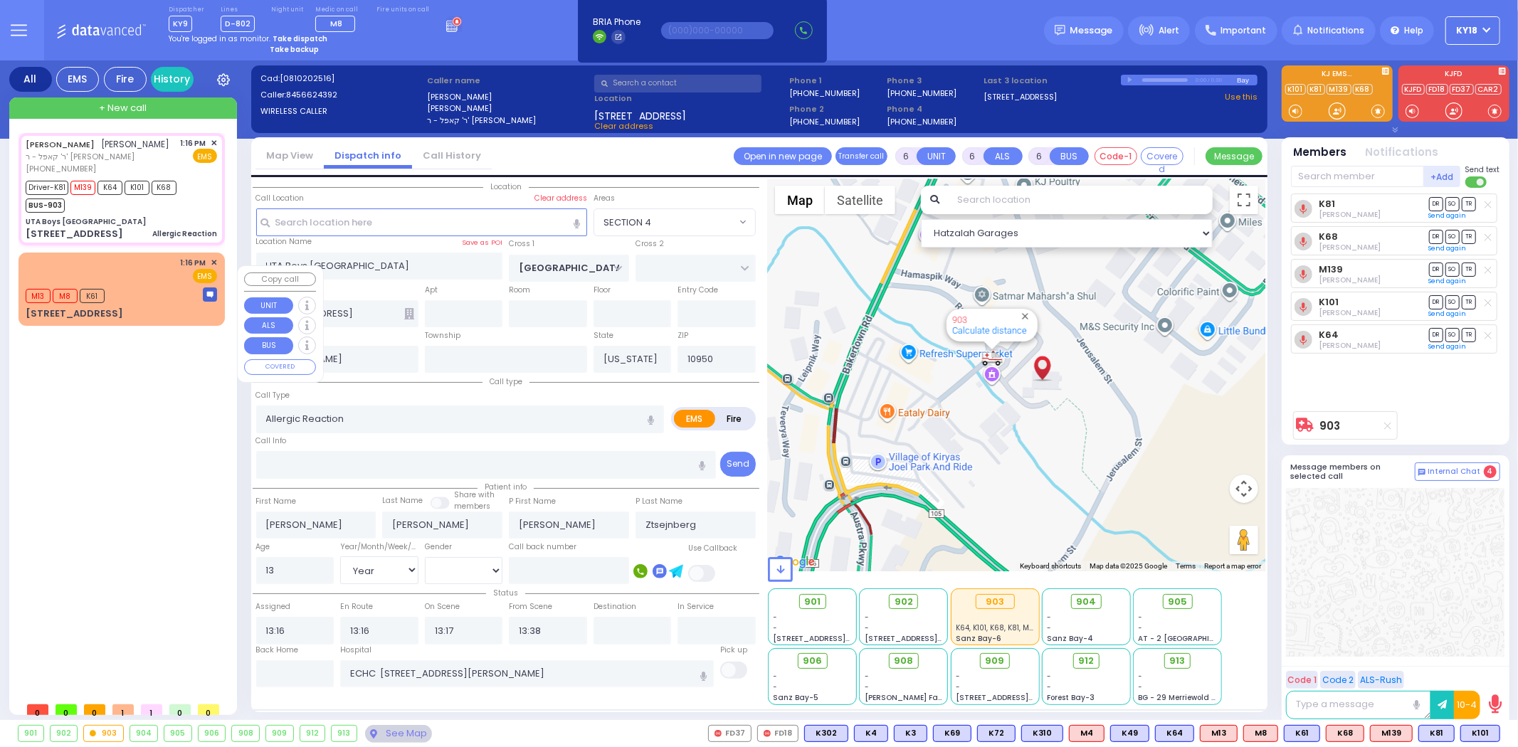
select select "Hatzalah Garages"
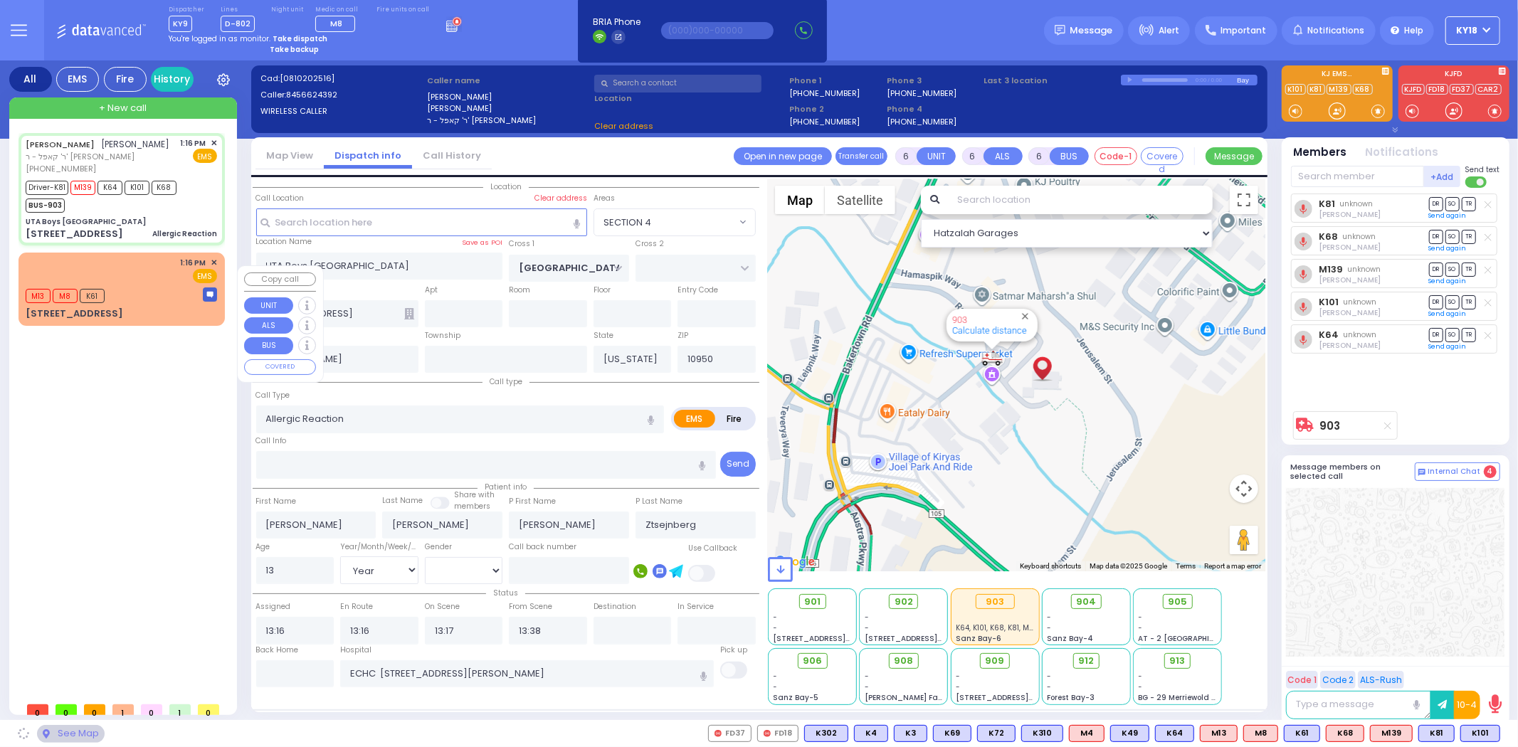
select select
radio input "true"
select select "Year"
select select "[DEMOGRAPHIC_DATA]"
select select "Hatzalah Garages"
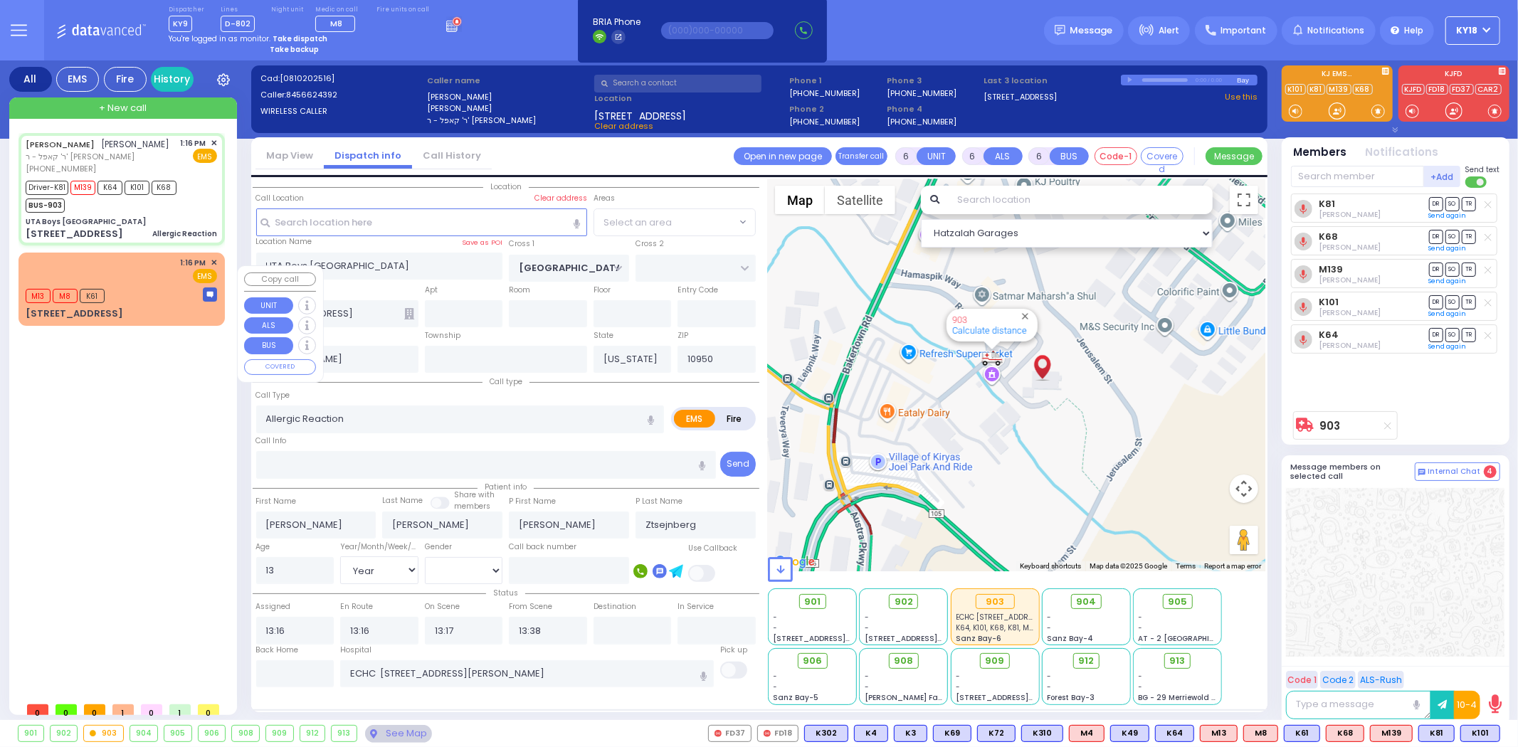
select select "SECTION 4"
select select
radio input "true"
select select "Year"
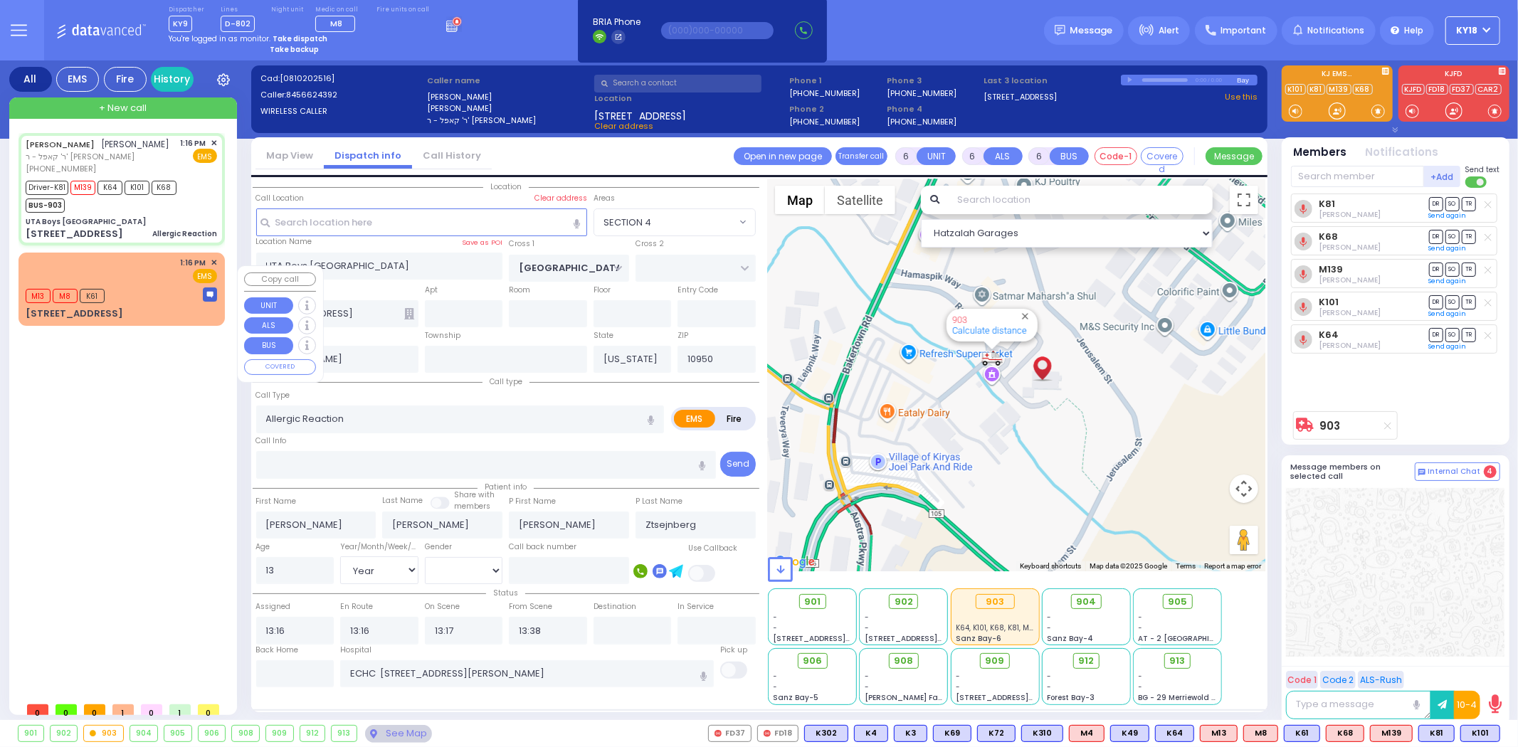
select select "[DEMOGRAPHIC_DATA]"
select select "Hatzalah Garages"
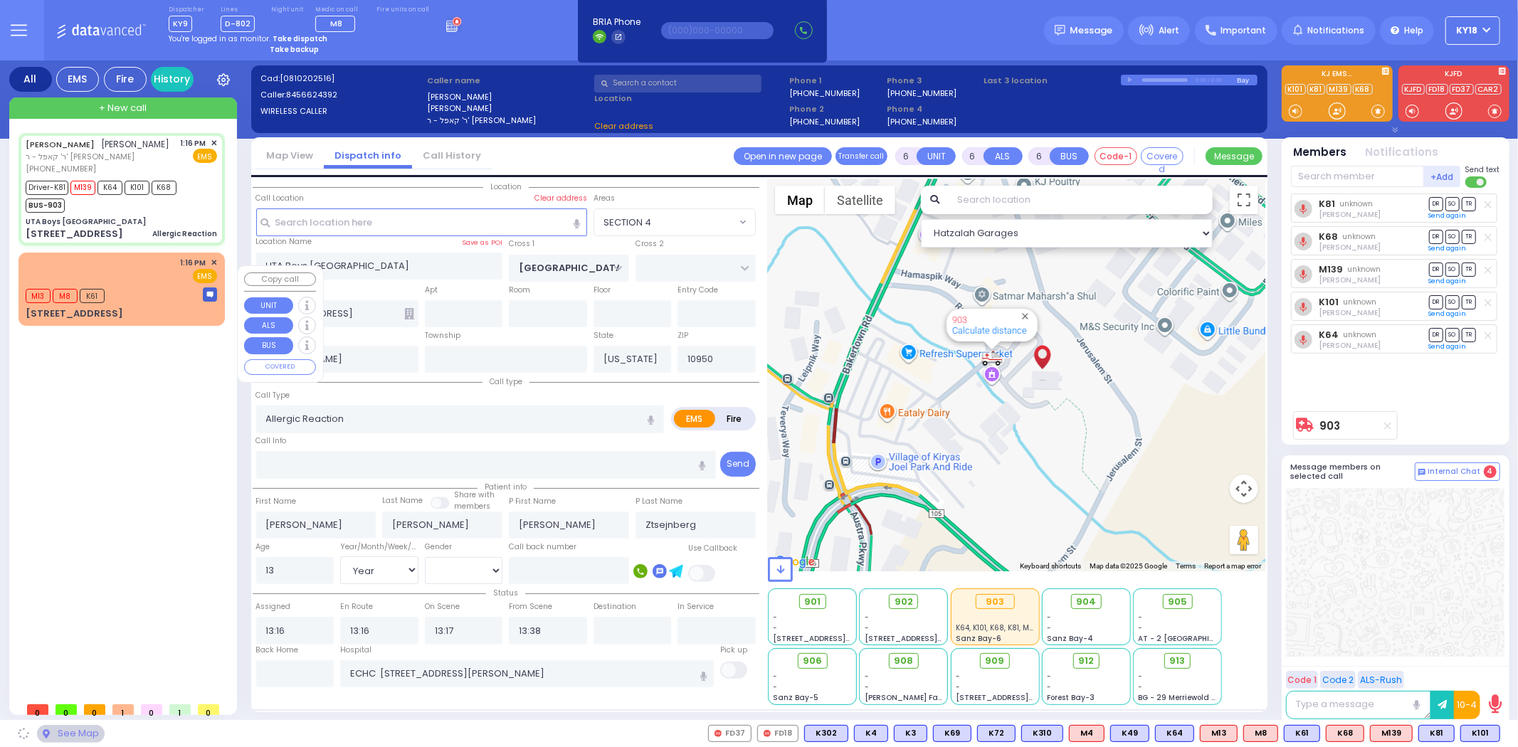
select select "SECTION 4"
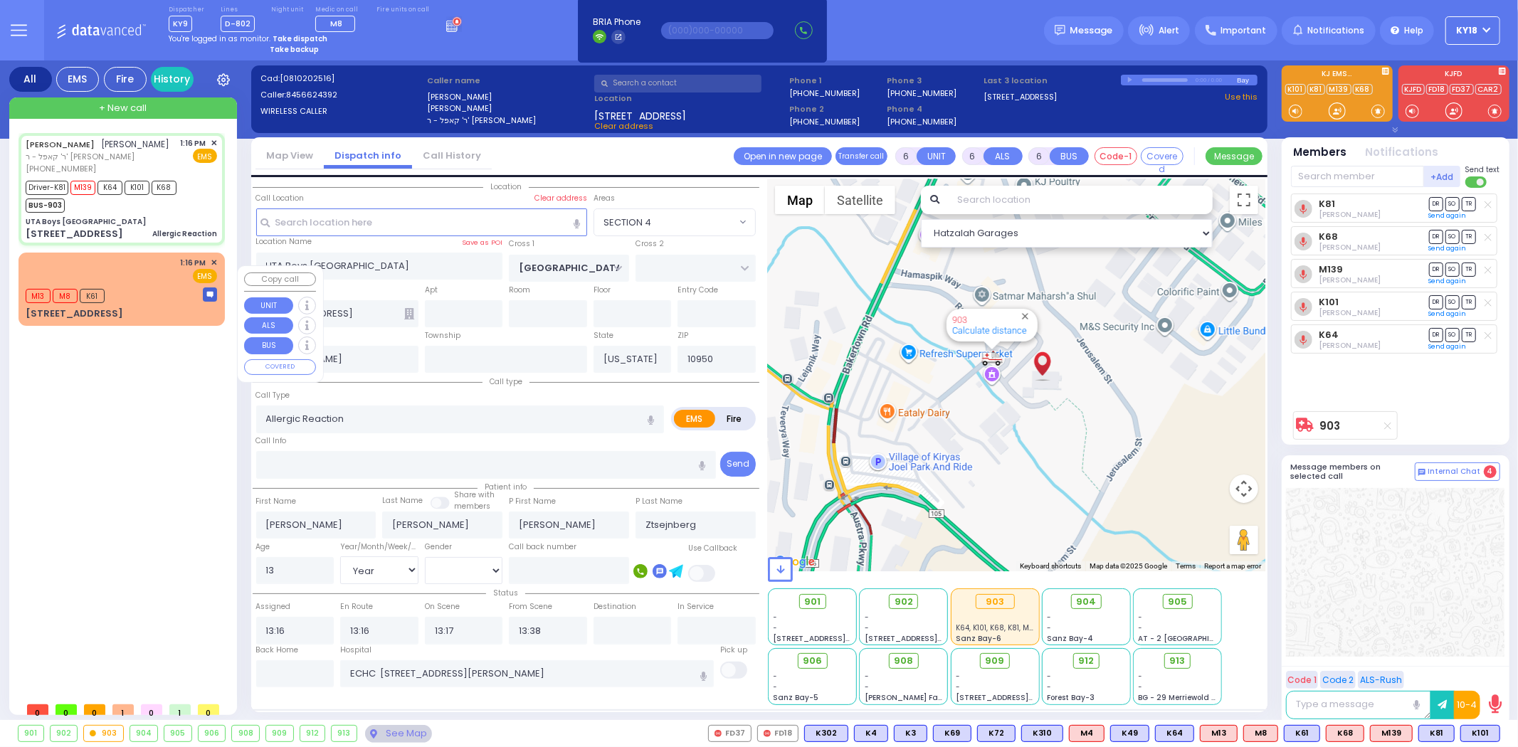
select select
radio input "true"
select select "Year"
select select "[DEMOGRAPHIC_DATA]"
select select "Hatzalah Garages"
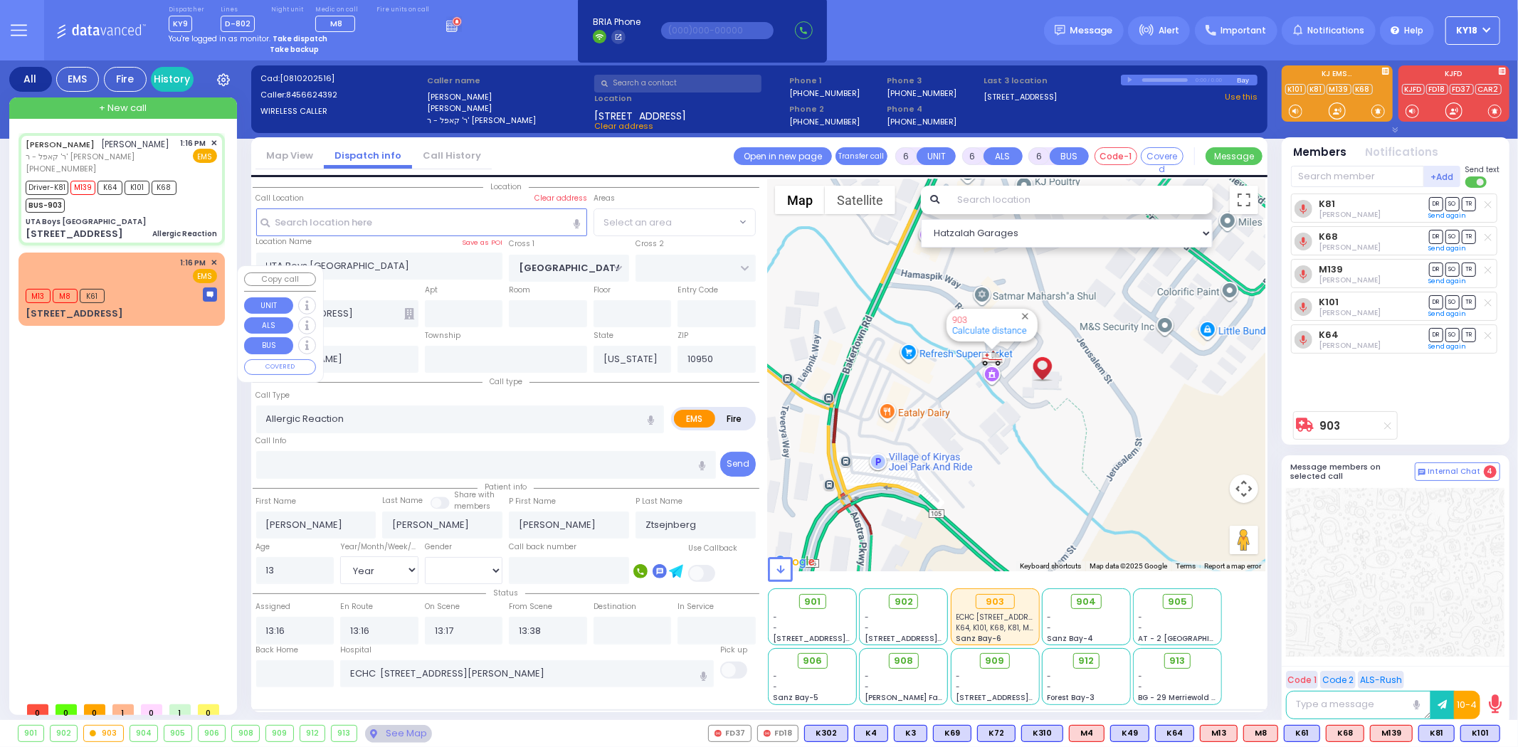
select select "SECTION 4"
select select
radio input "true"
select select "Year"
select select "[DEMOGRAPHIC_DATA]"
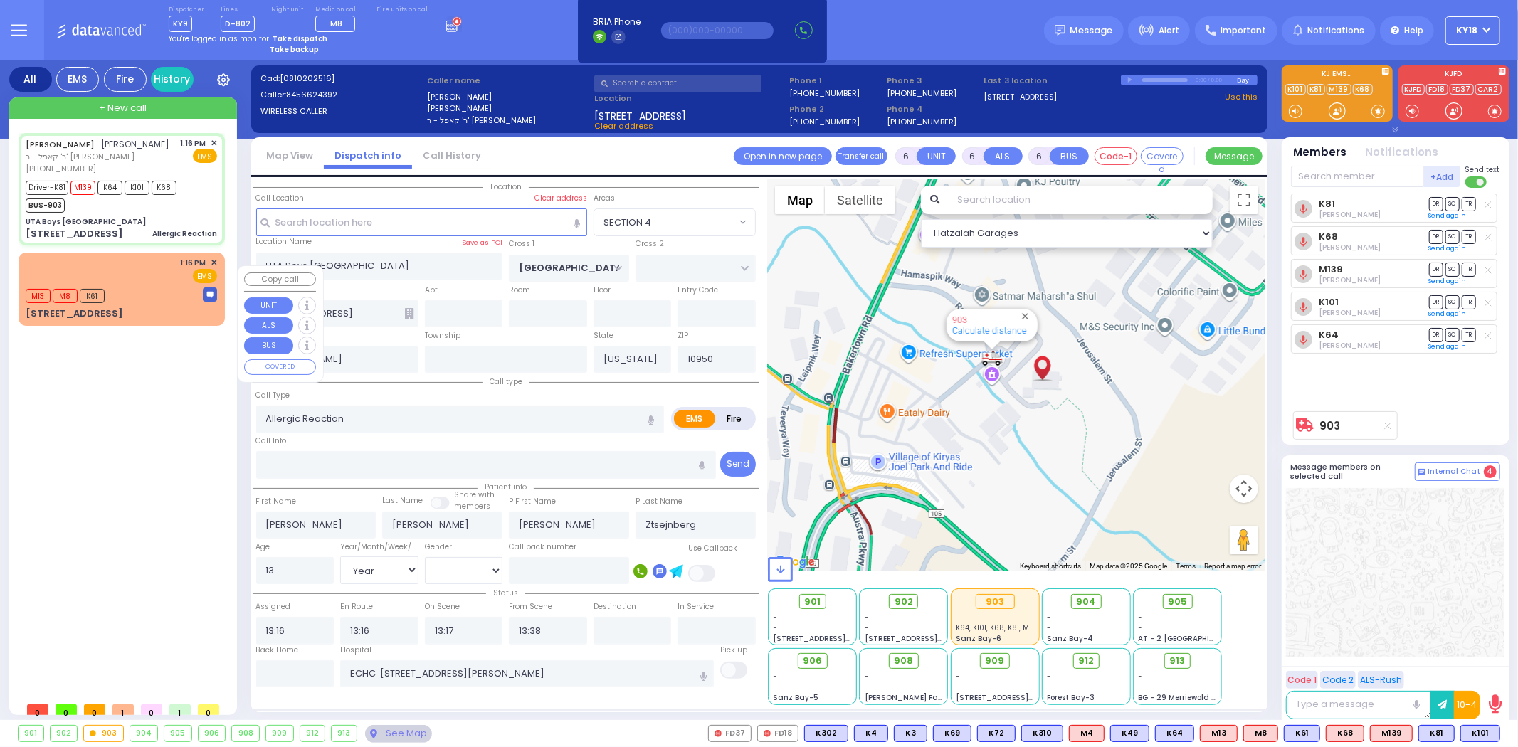
select select "Hatzalah Garages"
select select "SECTION 4"
select select
radio input "true"
select select "Year"
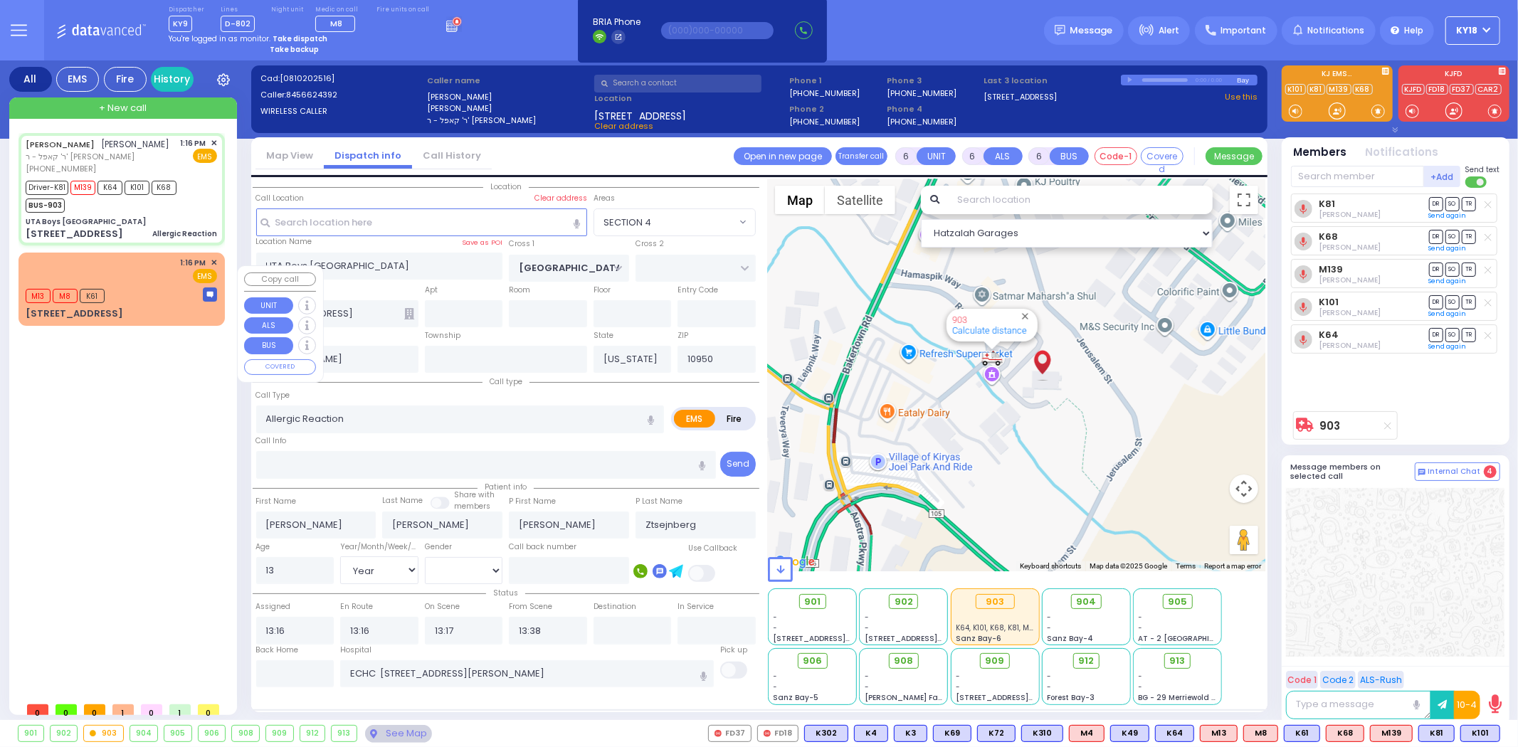
select select "[DEMOGRAPHIC_DATA]"
select select "Hatzalah Garages"
select select "SECTION 4"
